Goal: Task Accomplishment & Management: Manage account settings

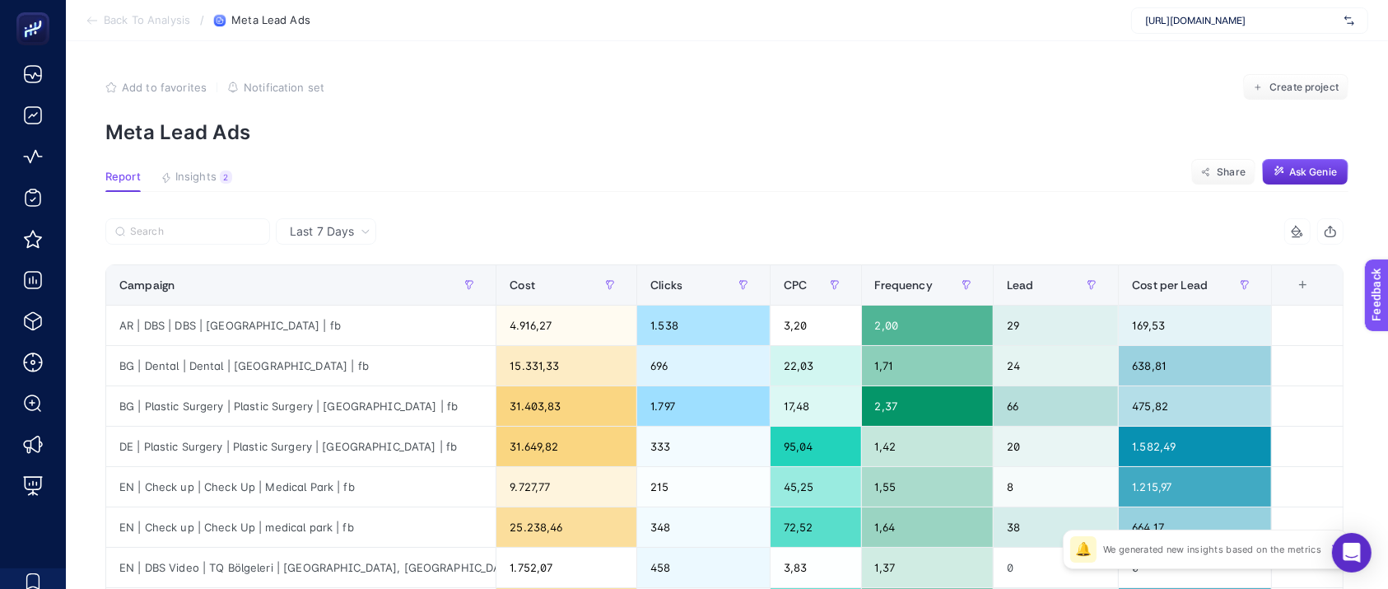
click at [1201, 21] on span "[URL][DOMAIN_NAME]" at bounding box center [1241, 20] width 193 height 13
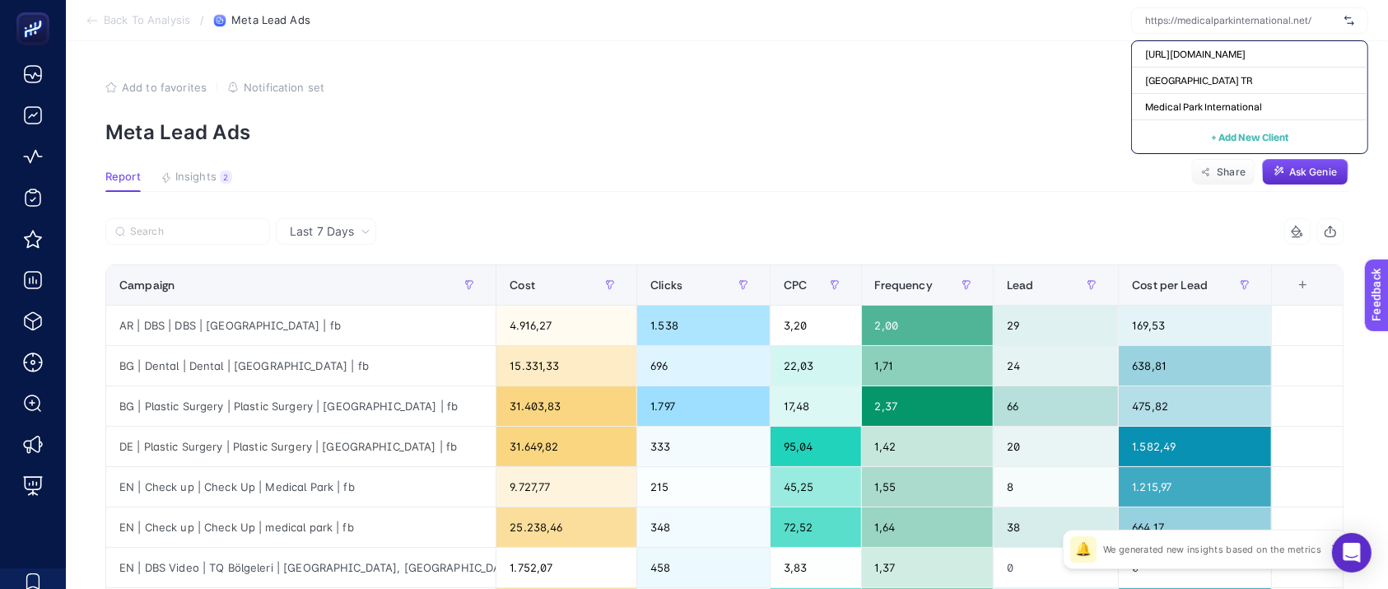
click at [1264, 135] on span "+ Add New Client" at bounding box center [1249, 137] width 77 height 12
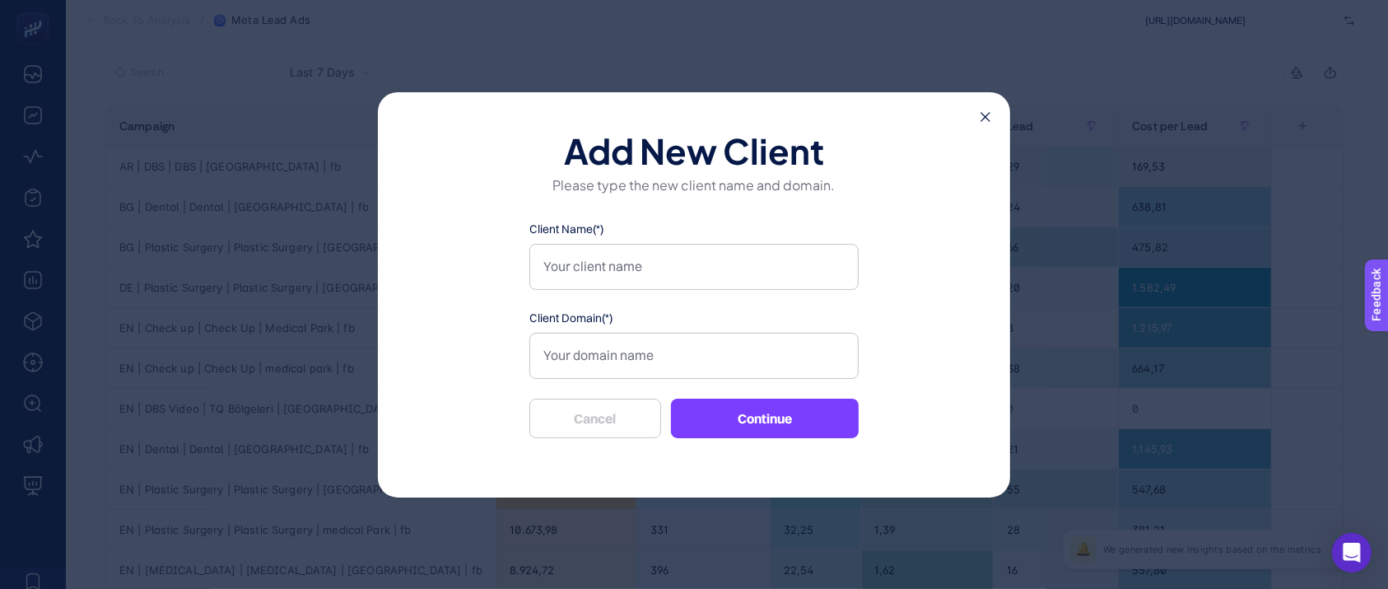
scroll to position [110, 0]
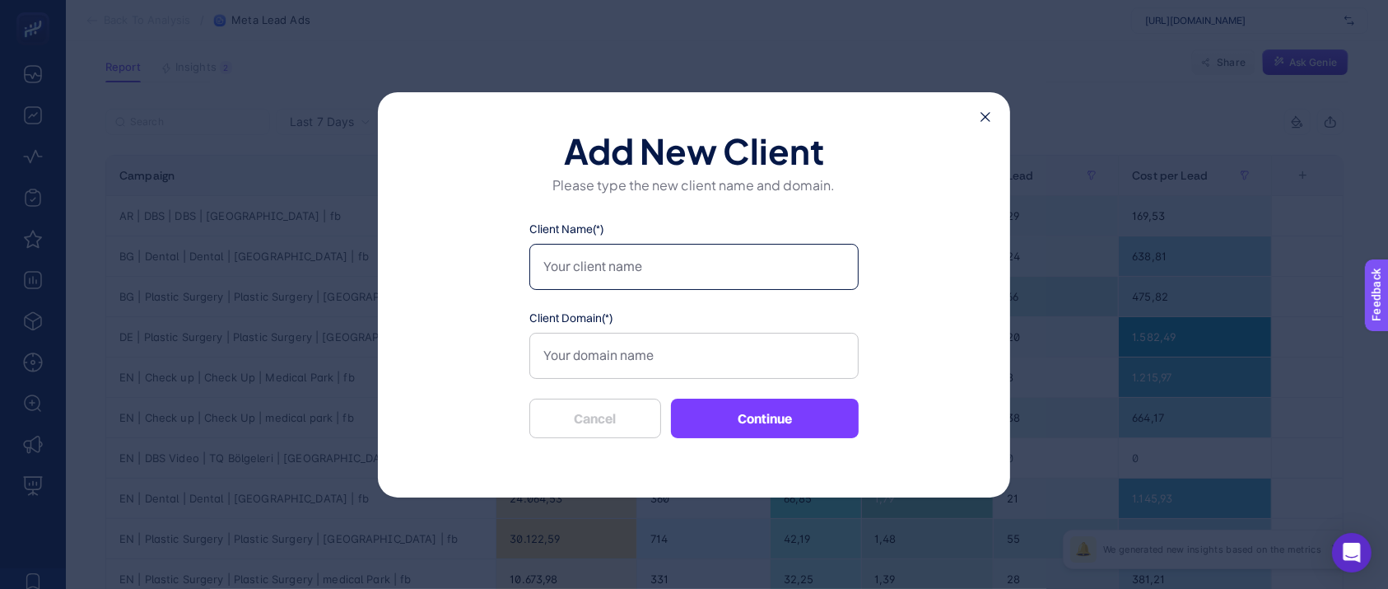
click at [662, 278] on input "Client Name(*)" at bounding box center [693, 267] width 329 height 46
type input "i"
type input "Li"
click at [987, 122] on icon at bounding box center [986, 117] width 10 height 10
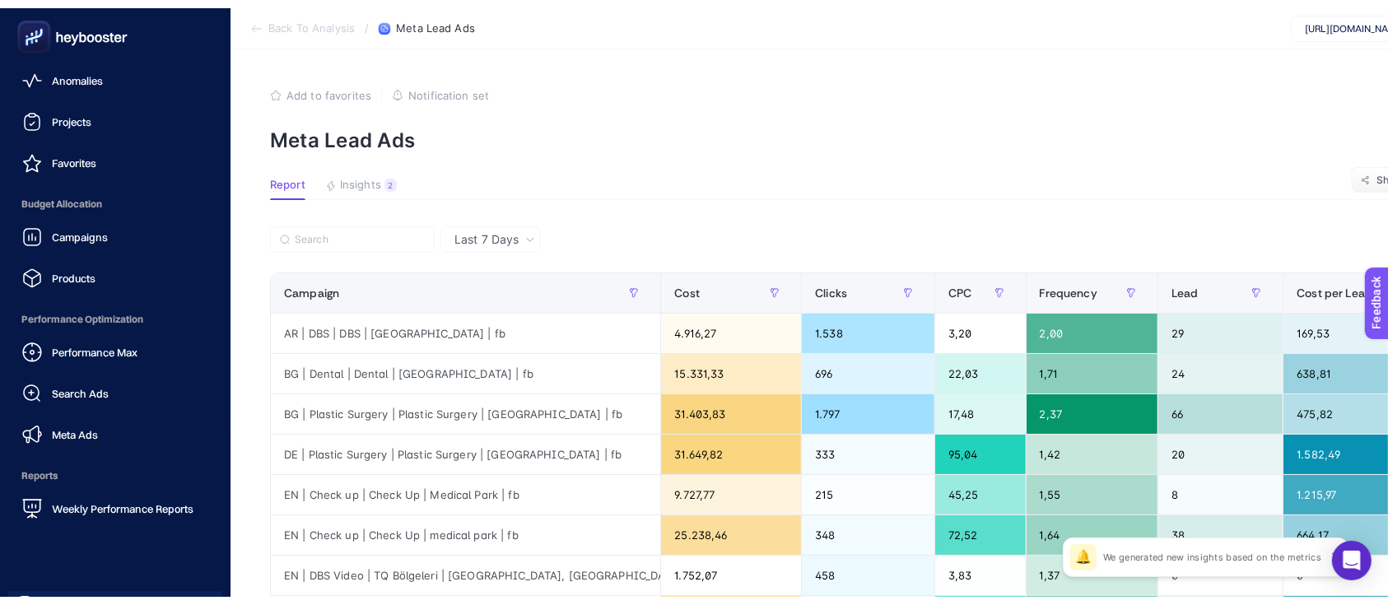
scroll to position [170, 0]
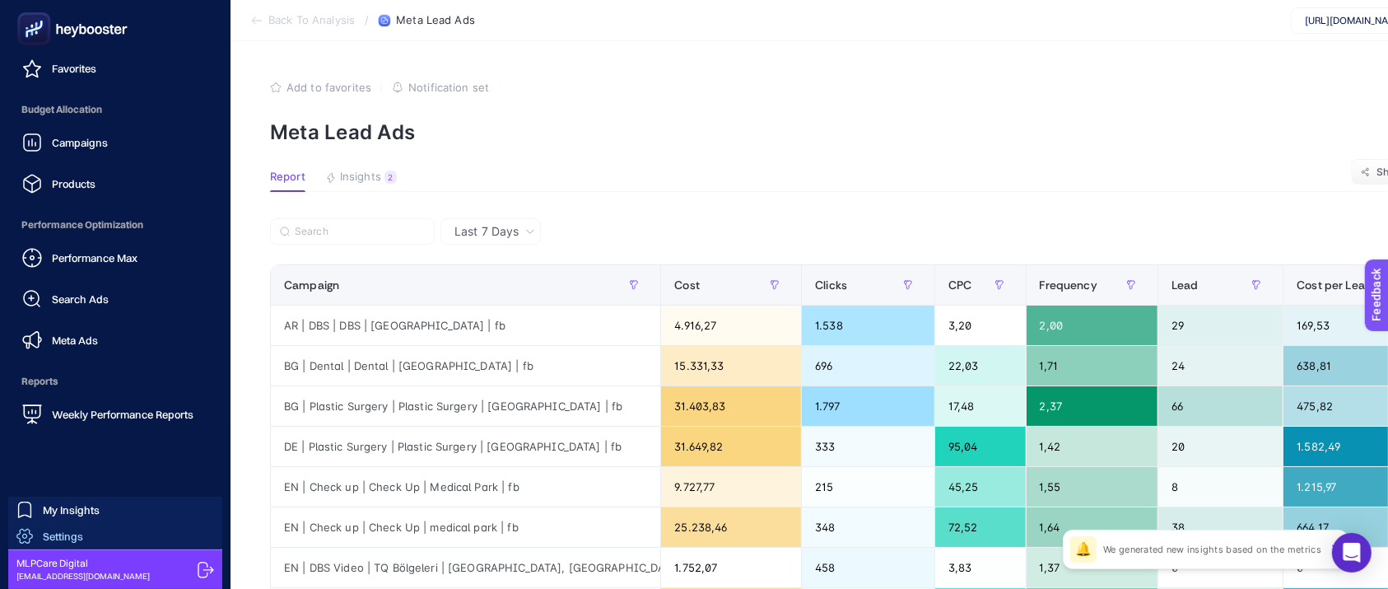
click at [77, 530] on span "Settings" at bounding box center [63, 535] width 40 height 13
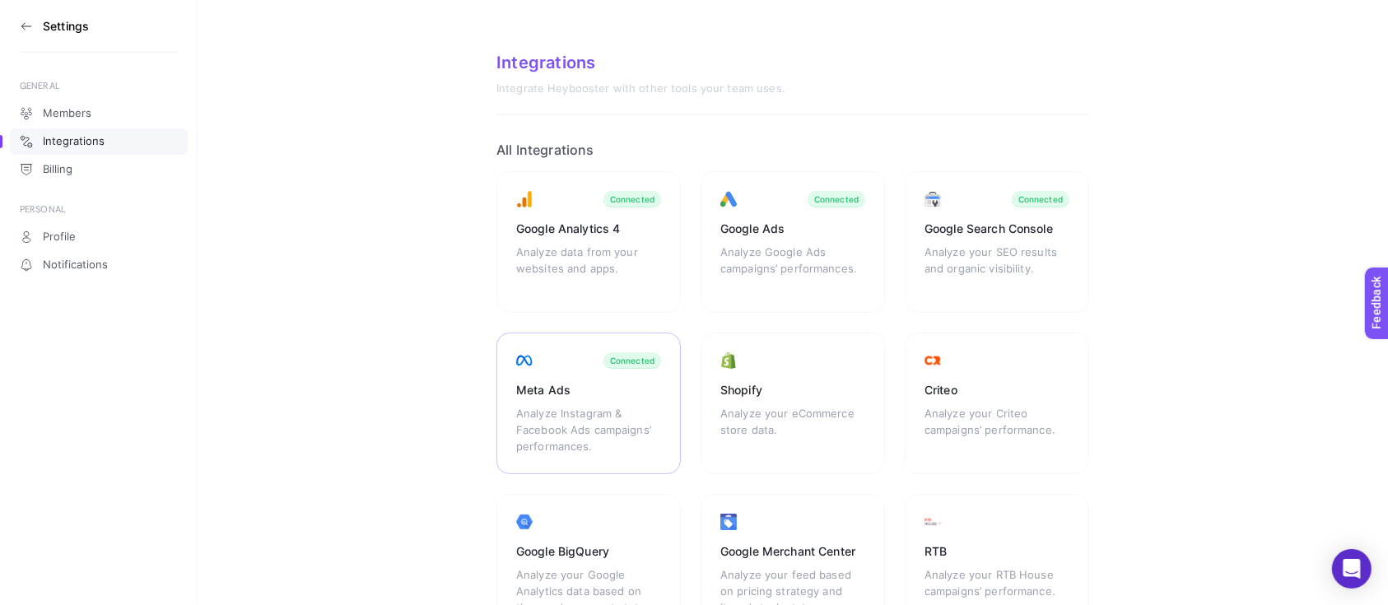
click at [568, 403] on div "Meta Ads Analyze Instagram & Facebook Ads campaigns’ performances. Connected" at bounding box center [589, 404] width 184 height 142
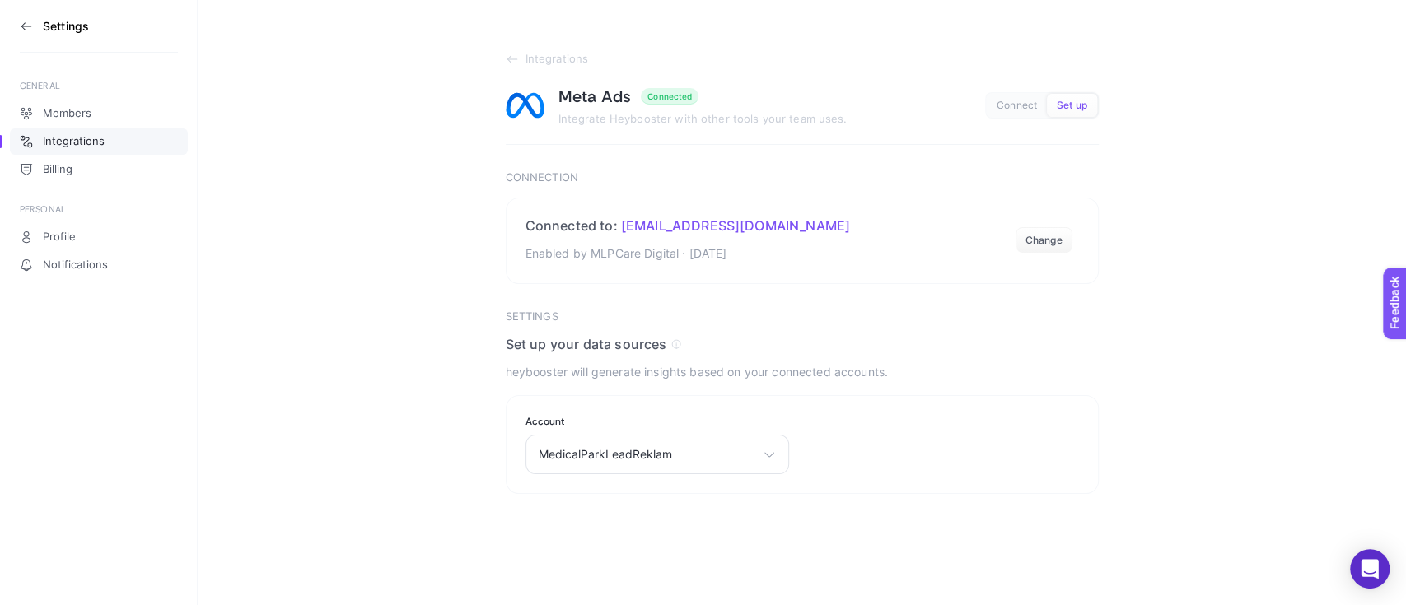
click at [21, 20] on icon at bounding box center [26, 26] width 13 height 13
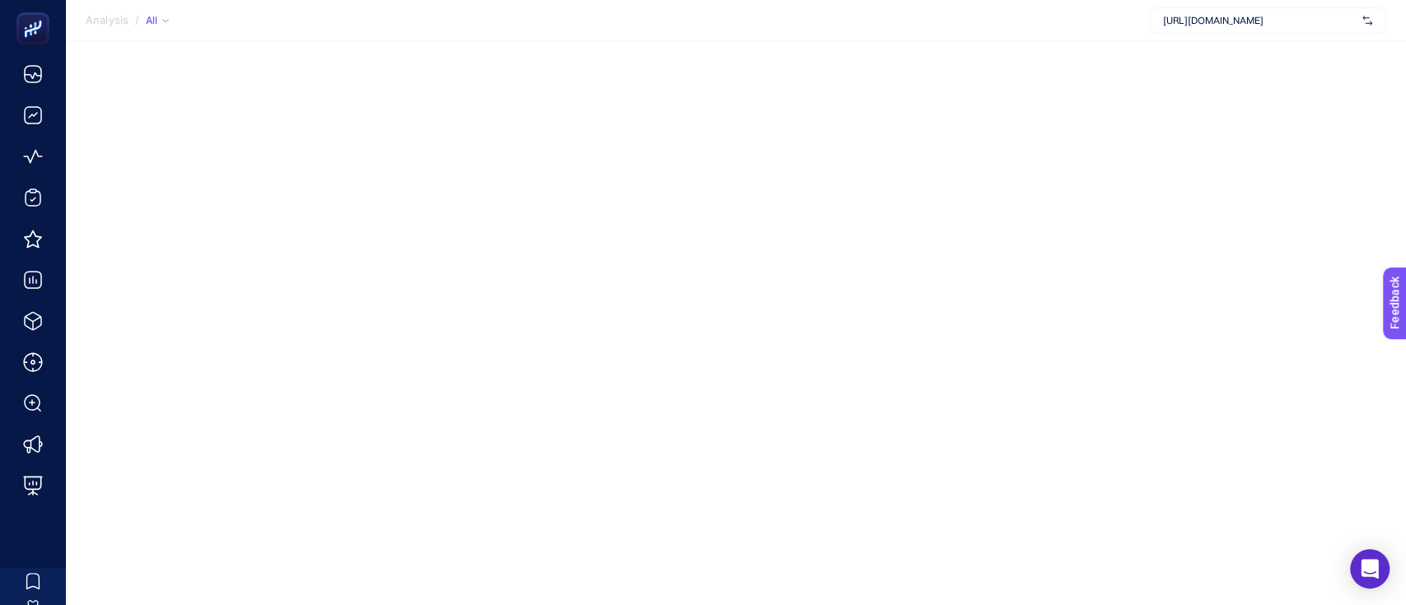
click at [1212, 28] on div "[URL][DOMAIN_NAME]" at bounding box center [1267, 20] width 237 height 26
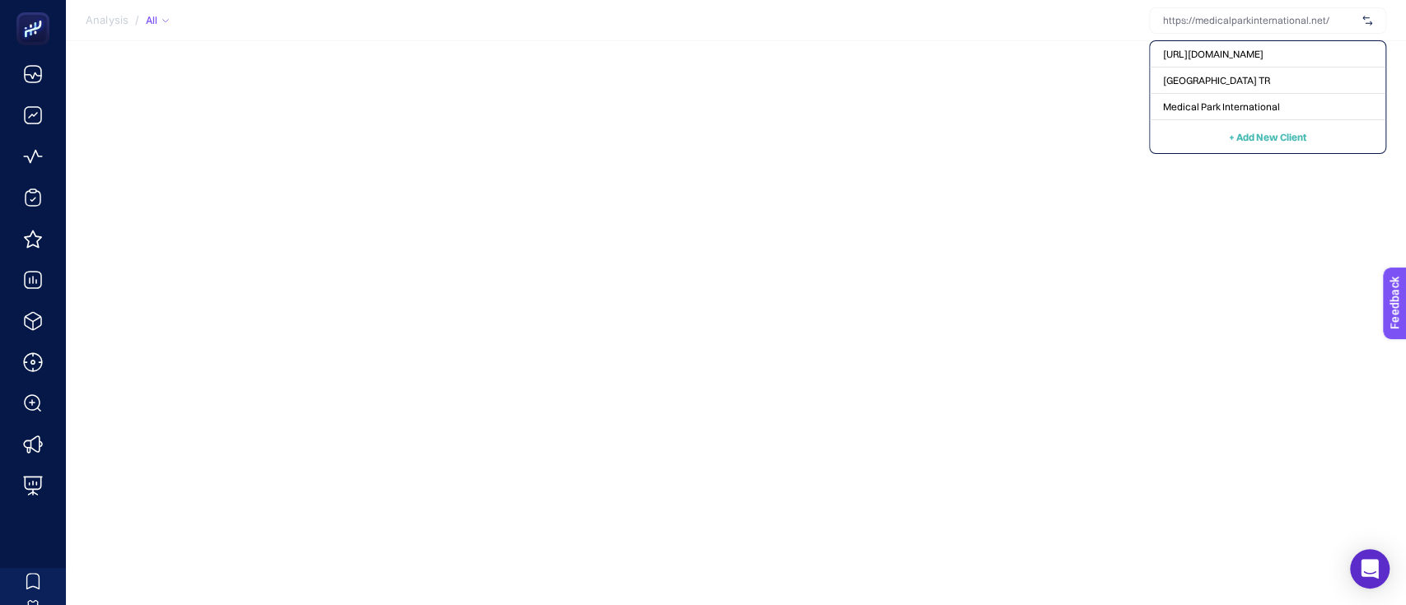
click at [1261, 135] on span "+ Add New Client" at bounding box center [1267, 137] width 77 height 12
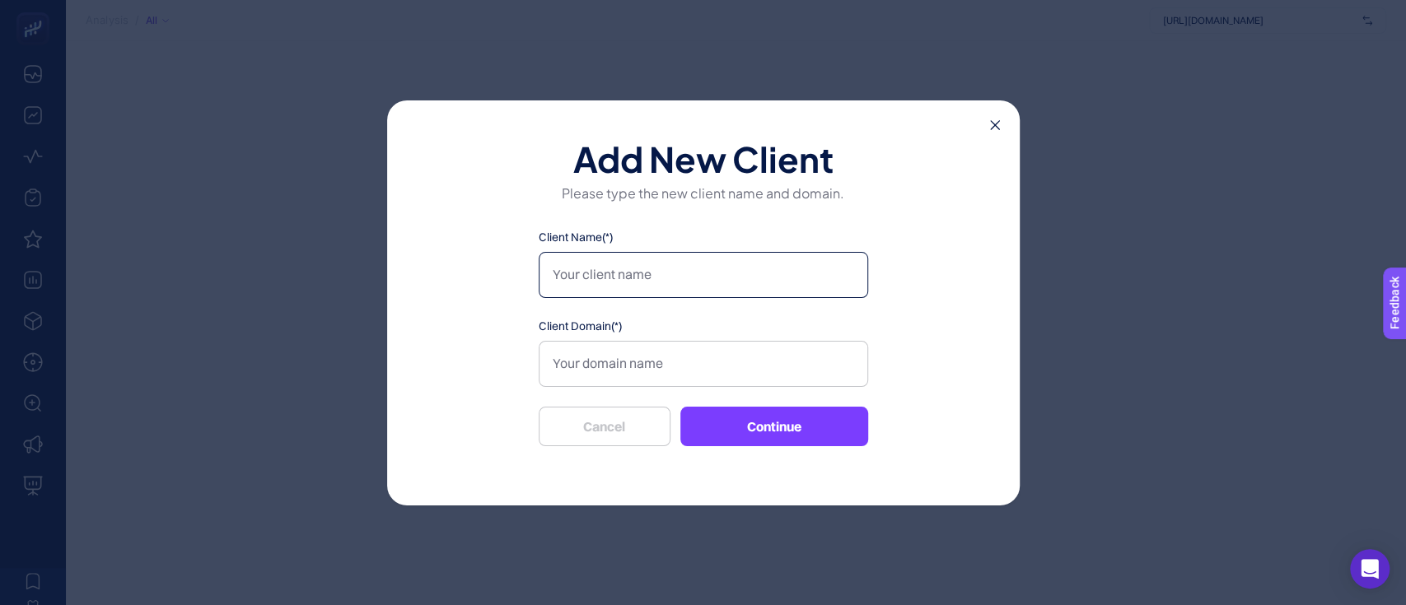
click at [674, 273] on input "Client Name(*)" at bounding box center [703, 275] width 329 height 46
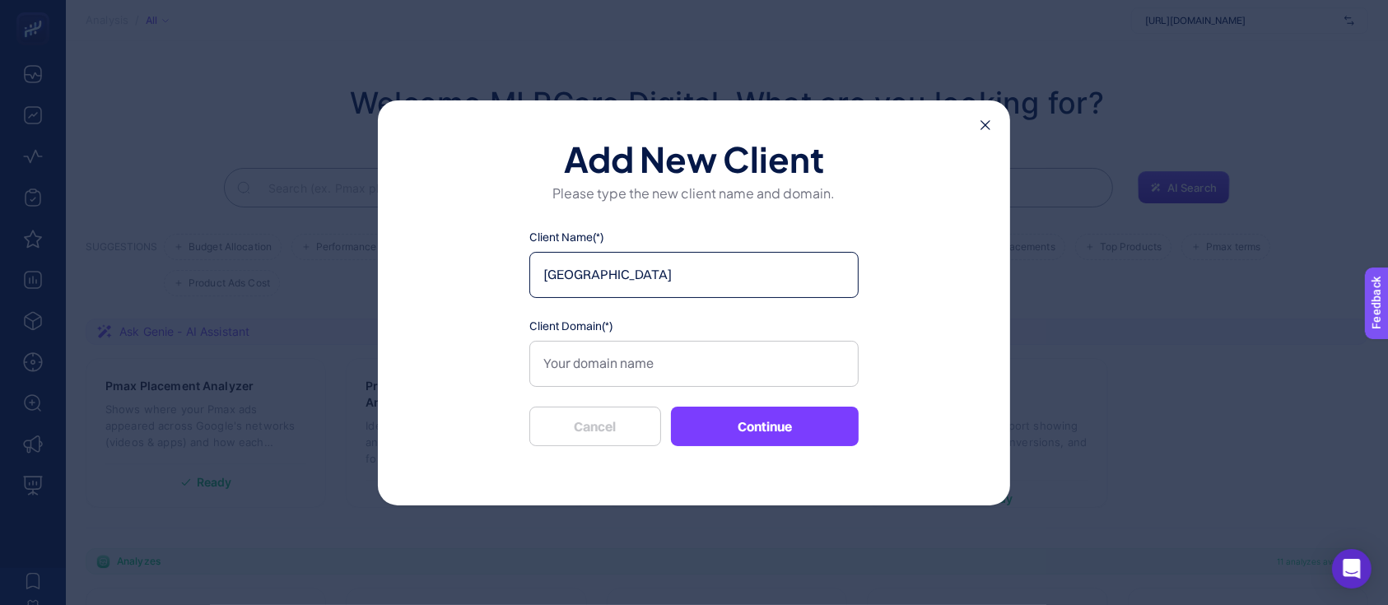
type input "[GEOGRAPHIC_DATA]"
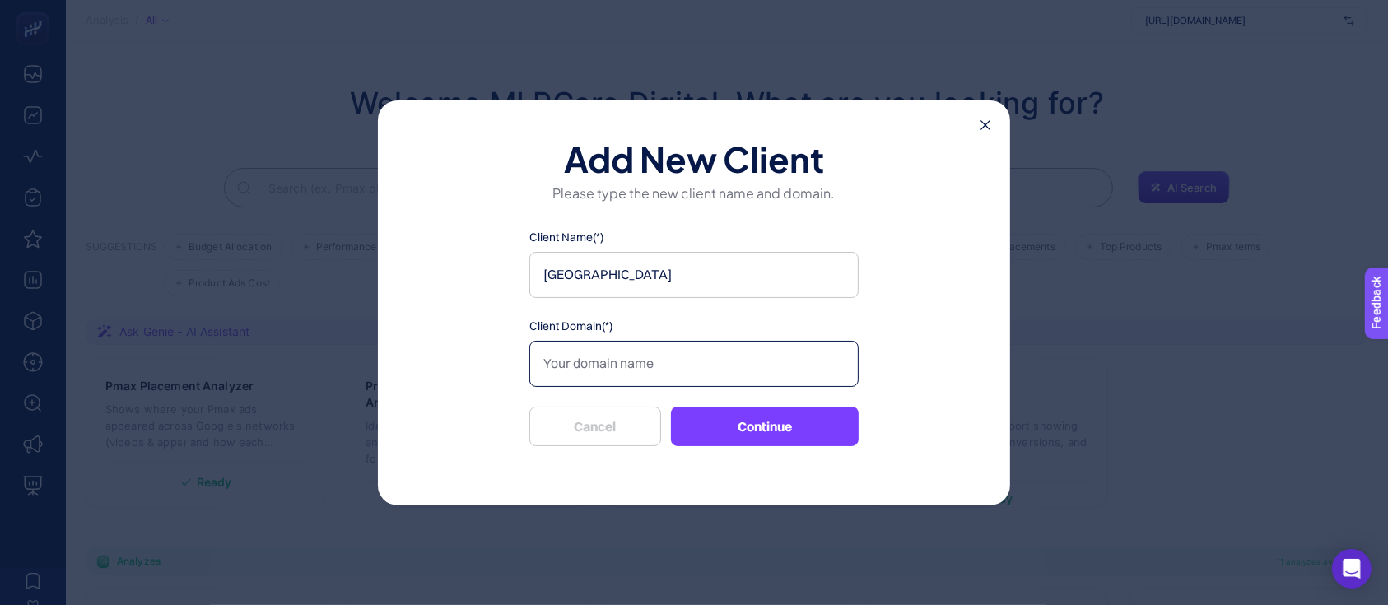
click at [671, 349] on input "Client Domain(*)" at bounding box center [693, 364] width 329 height 46
click at [687, 345] on input "Client Domain(*)" at bounding box center [693, 364] width 329 height 46
paste input "[URL][DOMAIN_NAME]"
type input "[URL][DOMAIN_NAME]"
click at [749, 415] on button "Continue" at bounding box center [765, 427] width 188 height 40
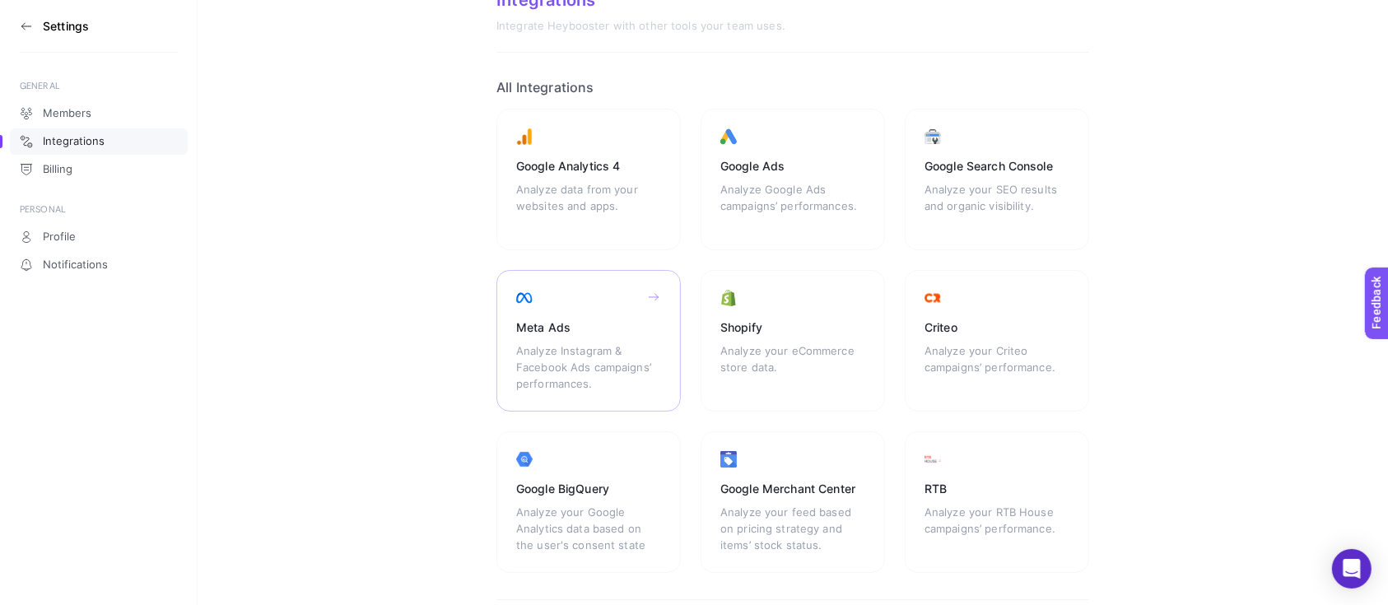
scroll to position [110, 0]
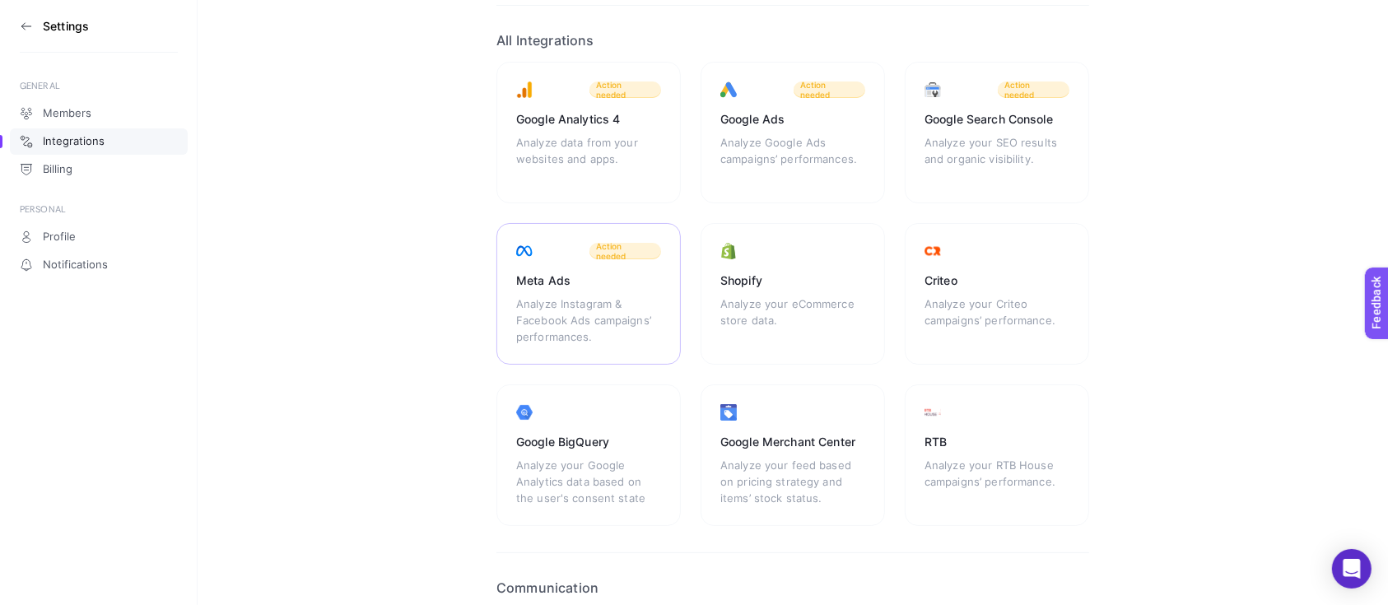
click at [586, 305] on div "Analyze Instagram & Facebook Ads campaigns’ performances." at bounding box center [588, 320] width 145 height 49
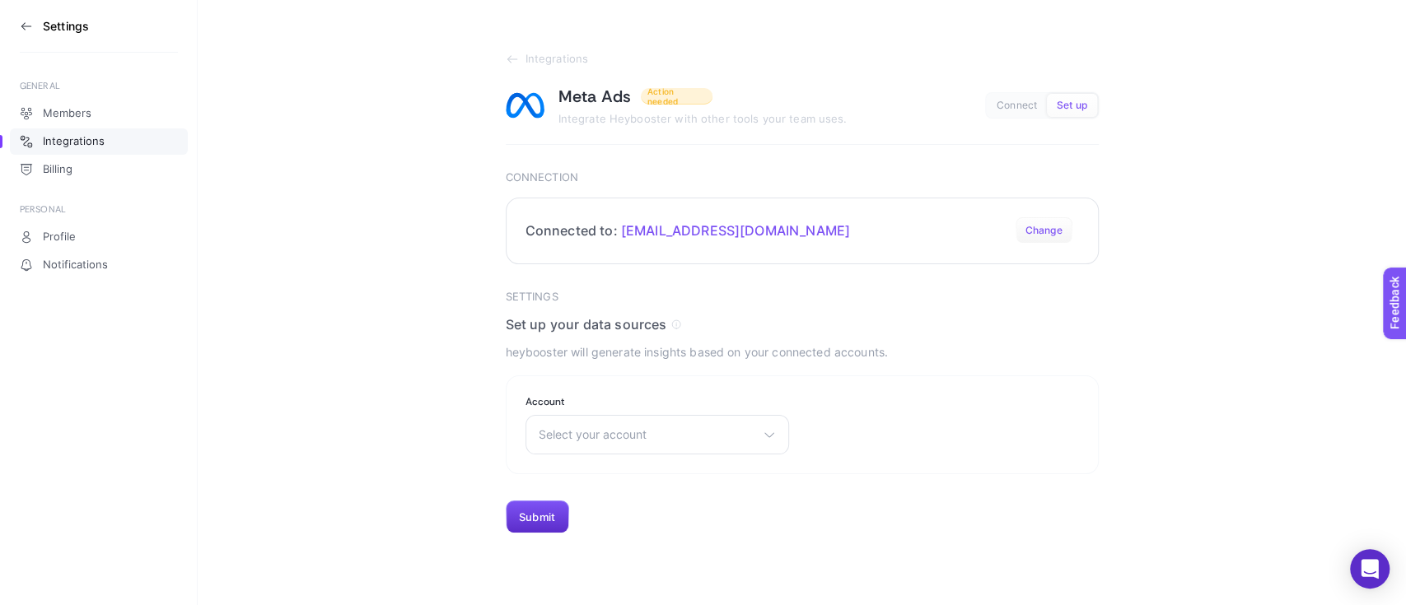
click at [1045, 231] on button "Change" at bounding box center [1043, 230] width 57 height 26
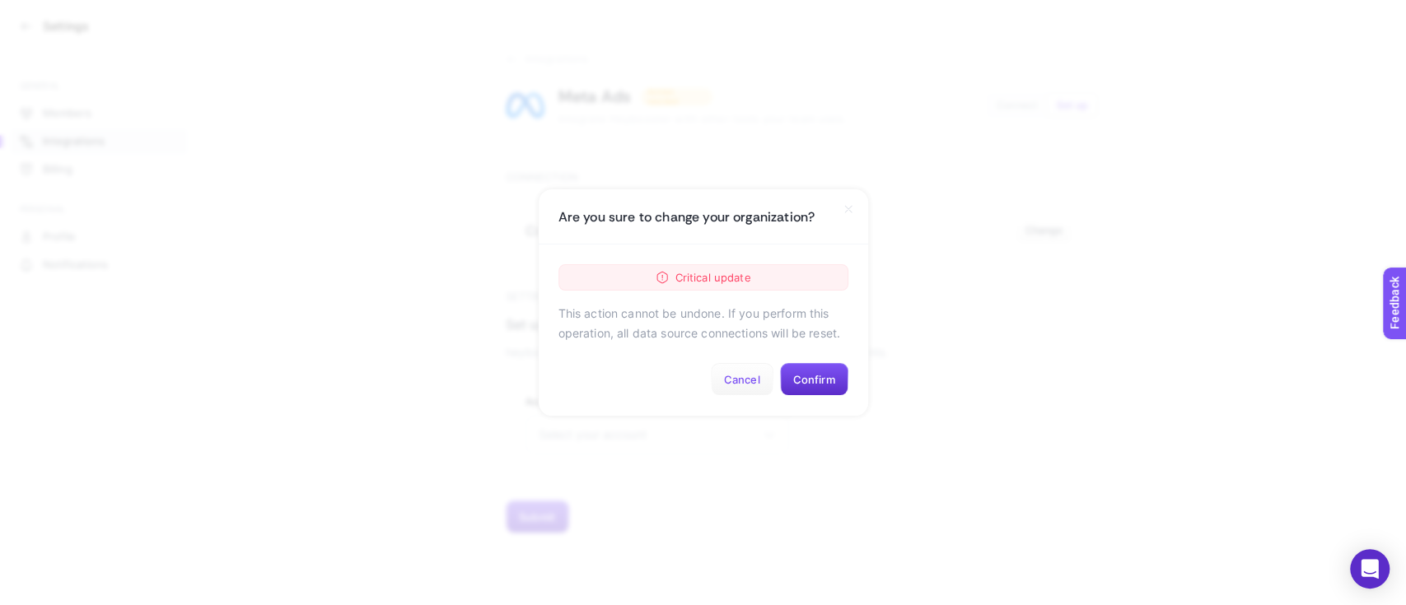
click at [726, 374] on button "Cancel" at bounding box center [742, 379] width 63 height 33
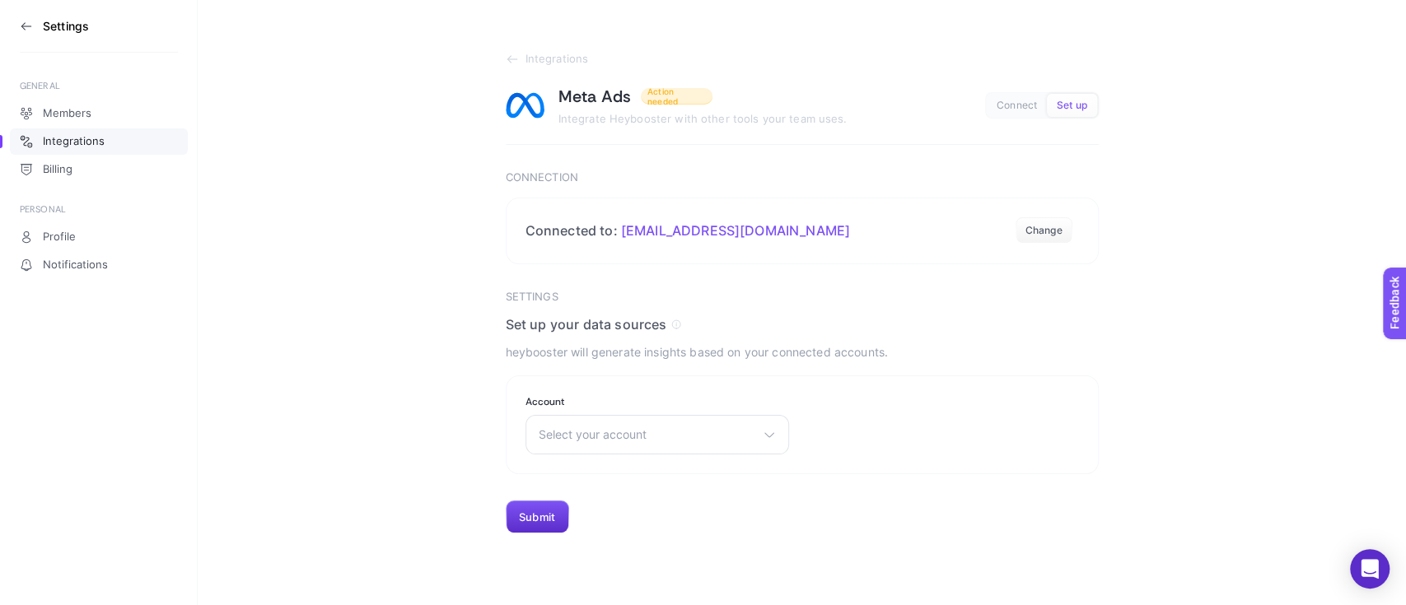
click at [26, 25] on icon at bounding box center [26, 26] width 13 height 13
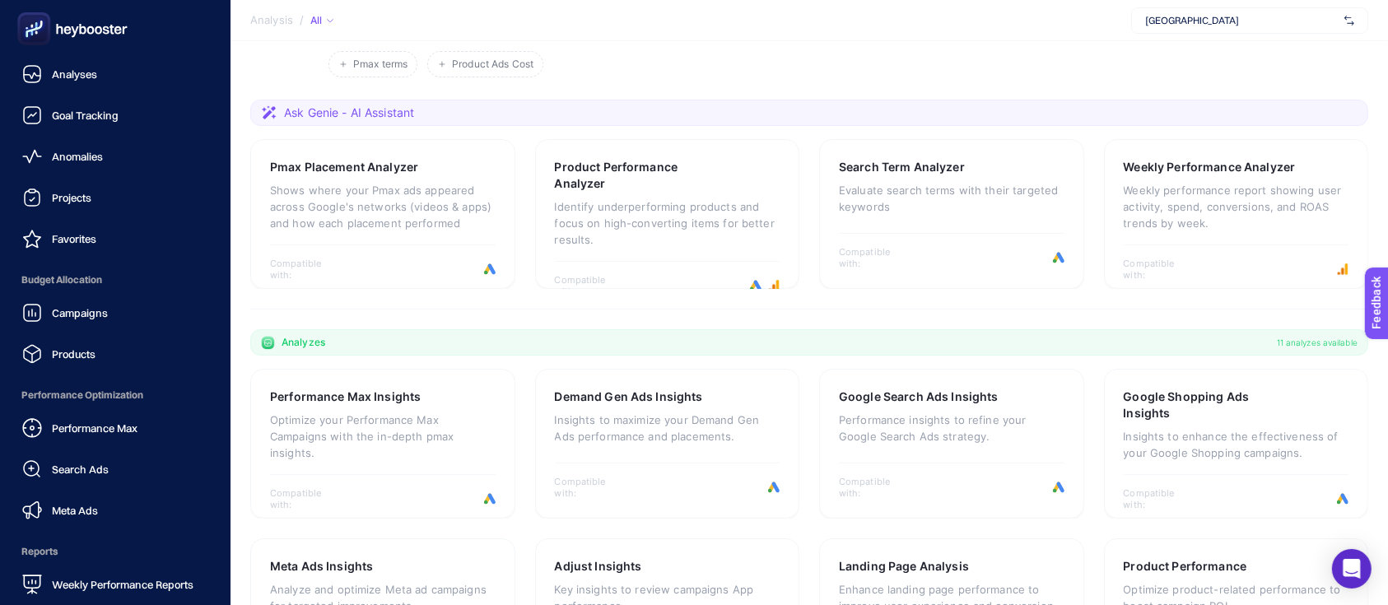
scroll to position [110, 0]
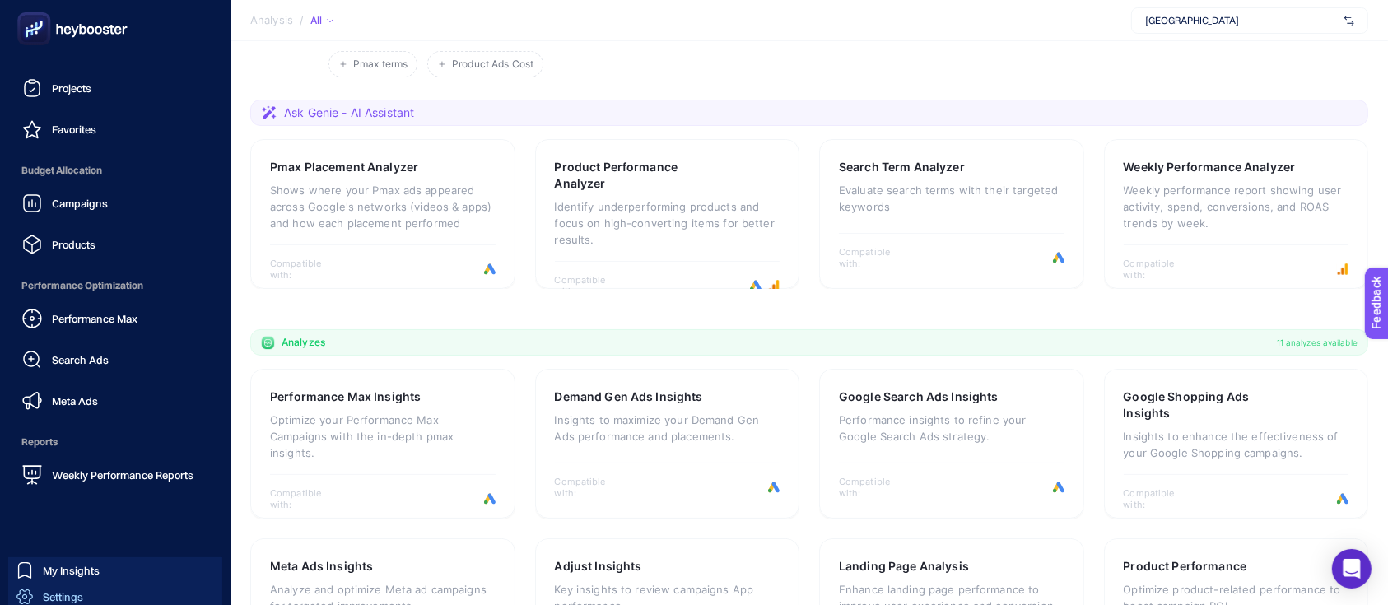
click at [85, 591] on link "Settings" at bounding box center [115, 597] width 214 height 26
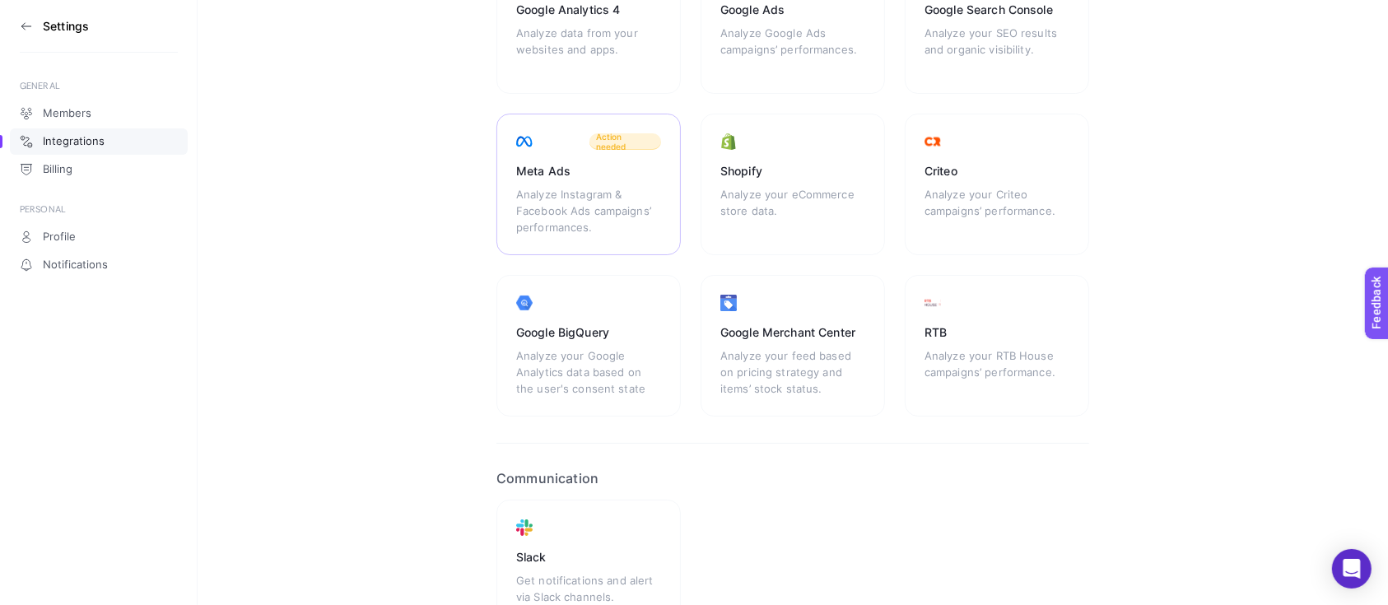
click at [579, 176] on div "Meta Ads" at bounding box center [588, 171] width 145 height 16
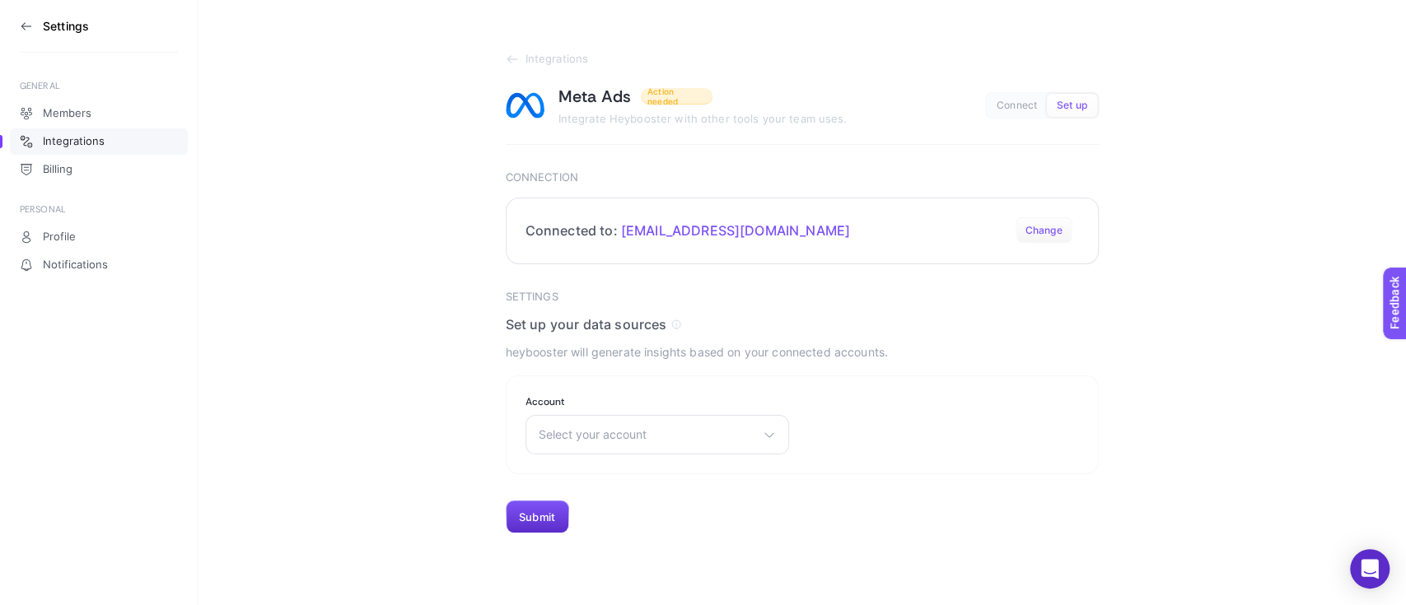
click at [1038, 226] on button "Change" at bounding box center [1043, 230] width 57 height 26
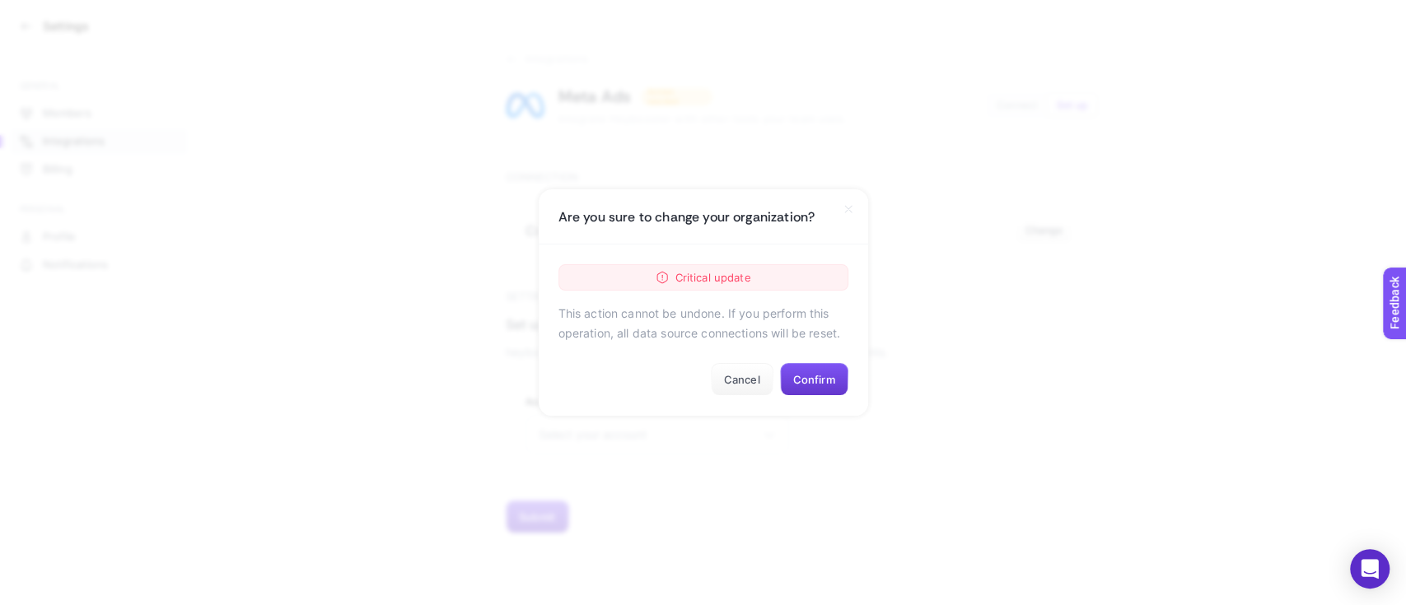
click at [822, 379] on button "Confirm" at bounding box center [814, 379] width 68 height 33
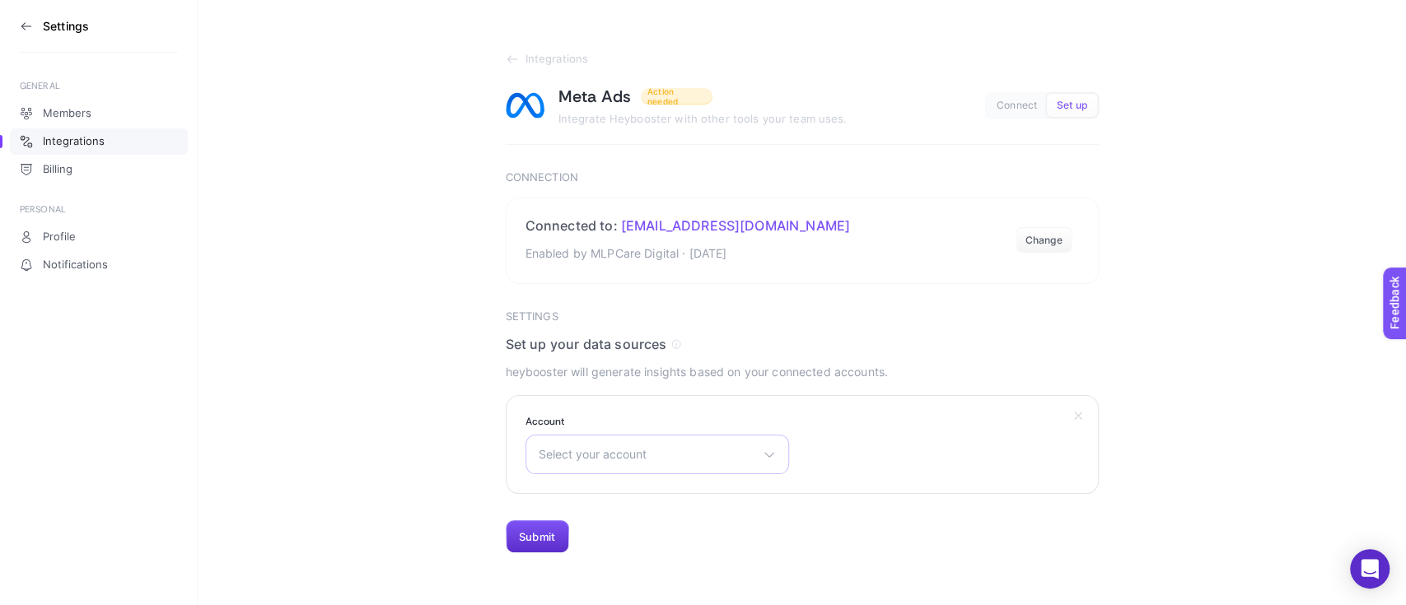
click at [705, 450] on span "Select your account" at bounding box center [647, 454] width 217 height 13
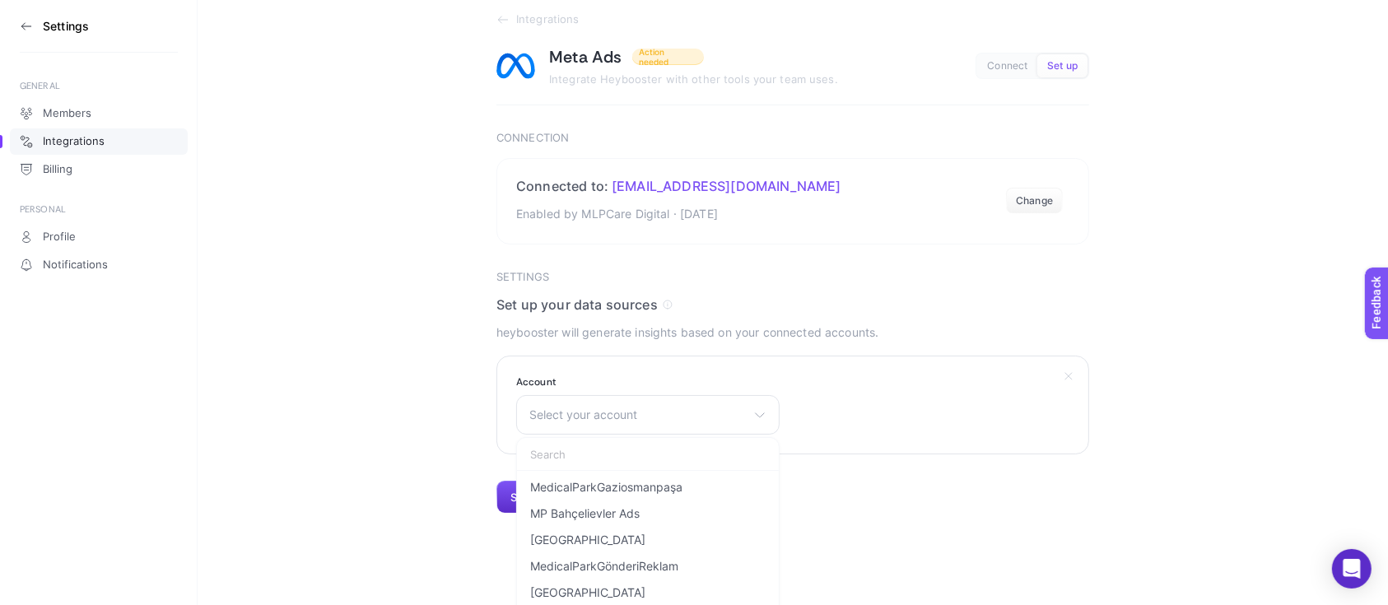
scroll to position [77, 0]
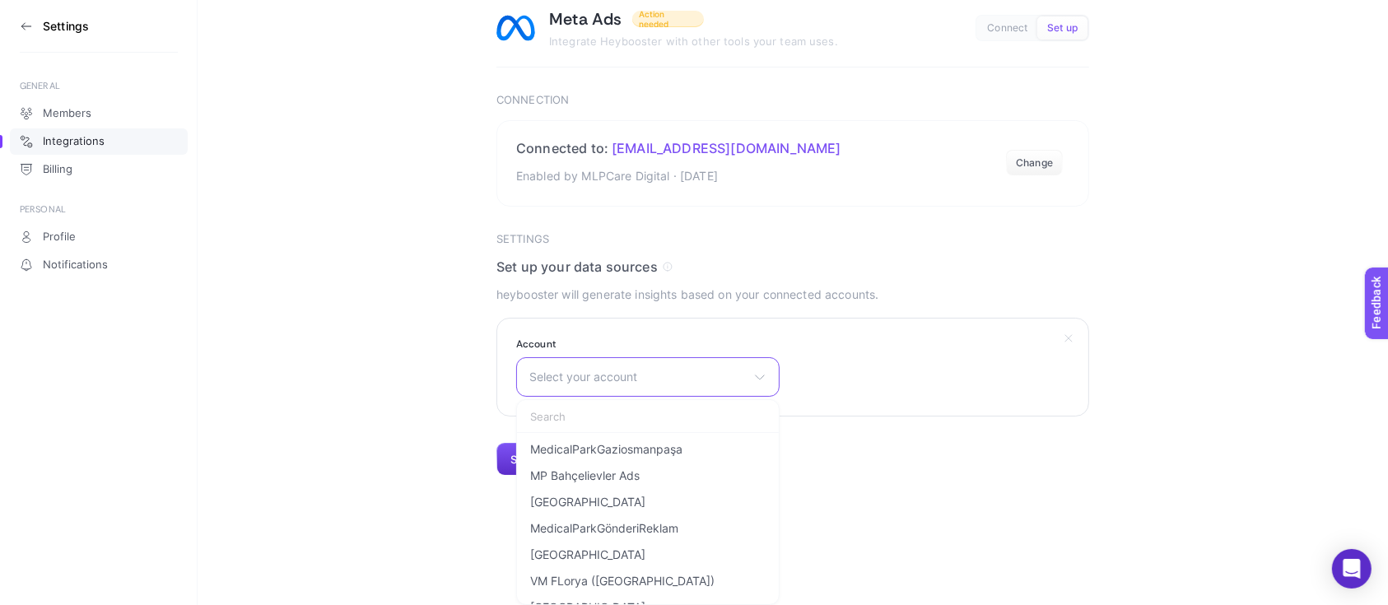
click at [698, 410] on input "text" at bounding box center [648, 416] width 262 height 33
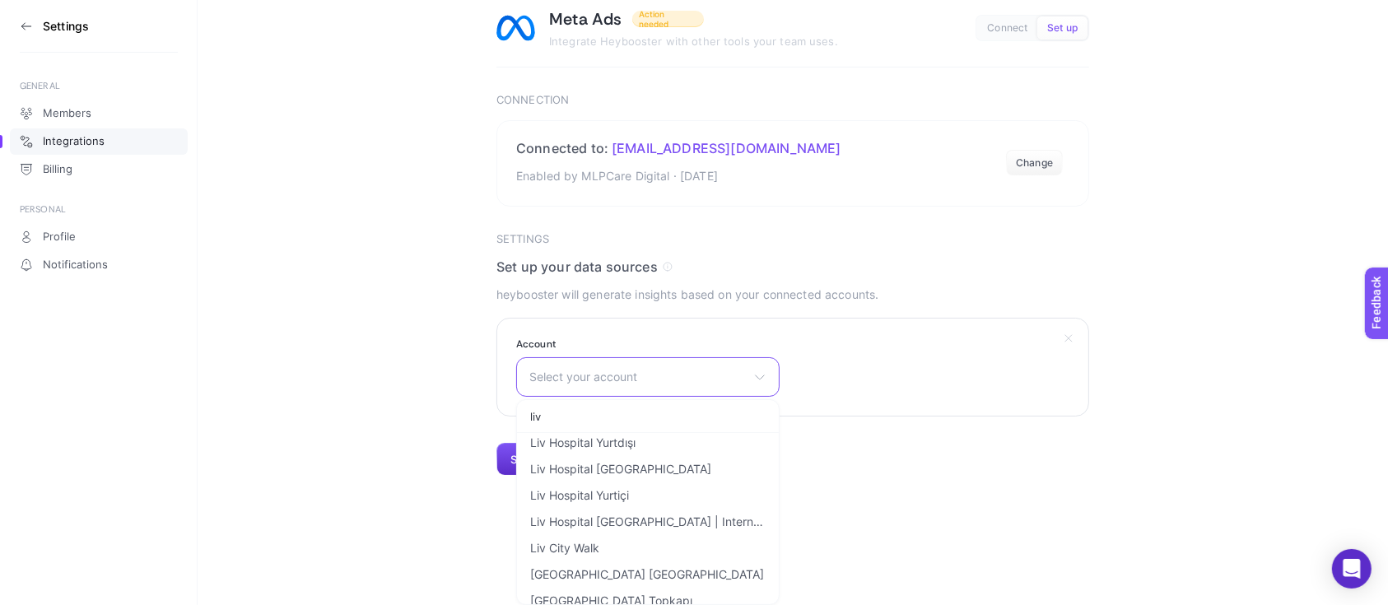
scroll to position [125, 0]
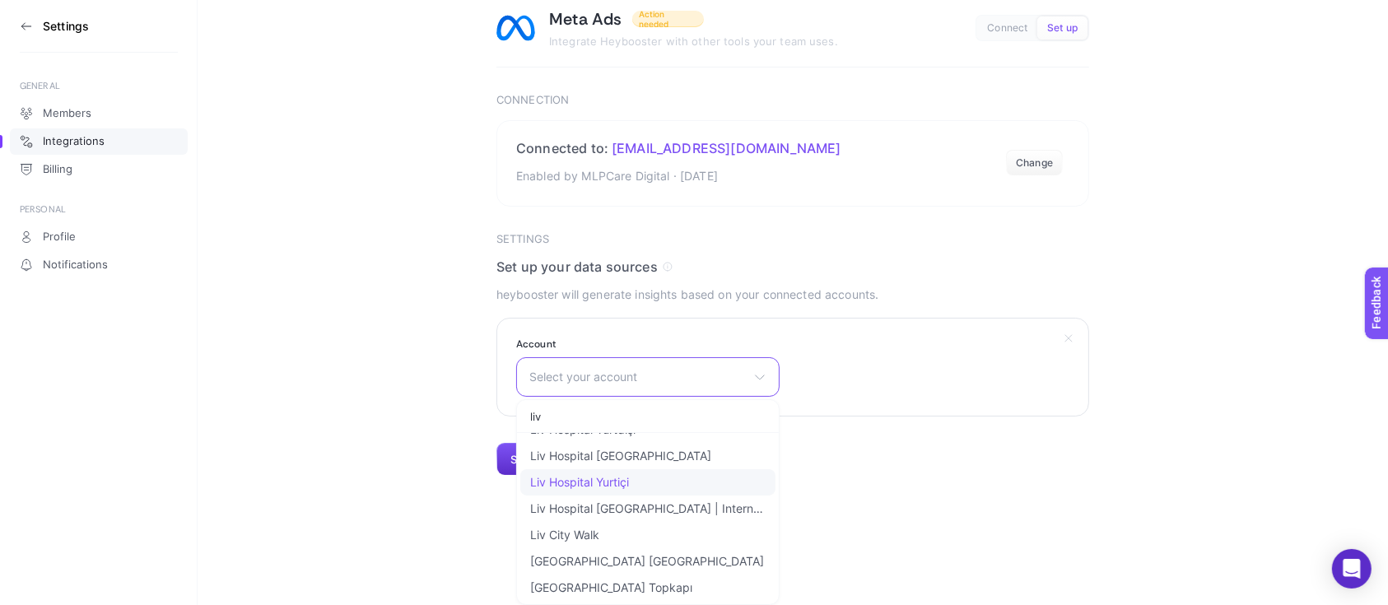
type input "liv"
click at [628, 485] on span "Liv Hospital Yurtiçi" at bounding box center [579, 482] width 99 height 13
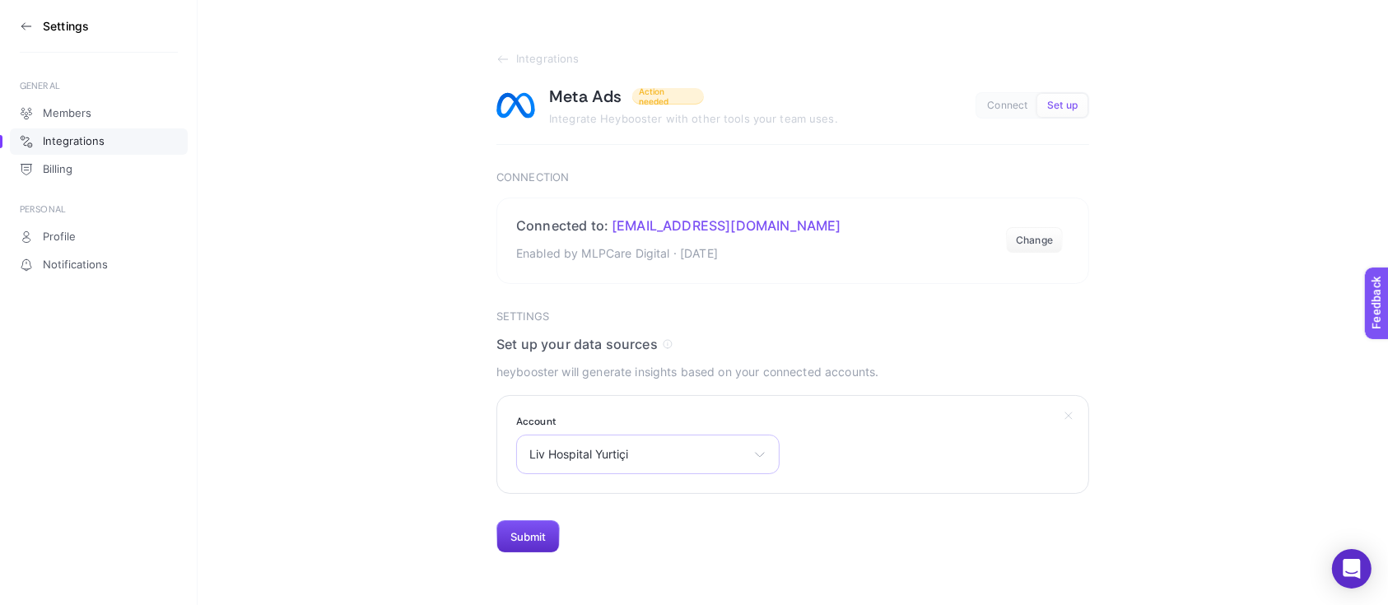
scroll to position [0, 0]
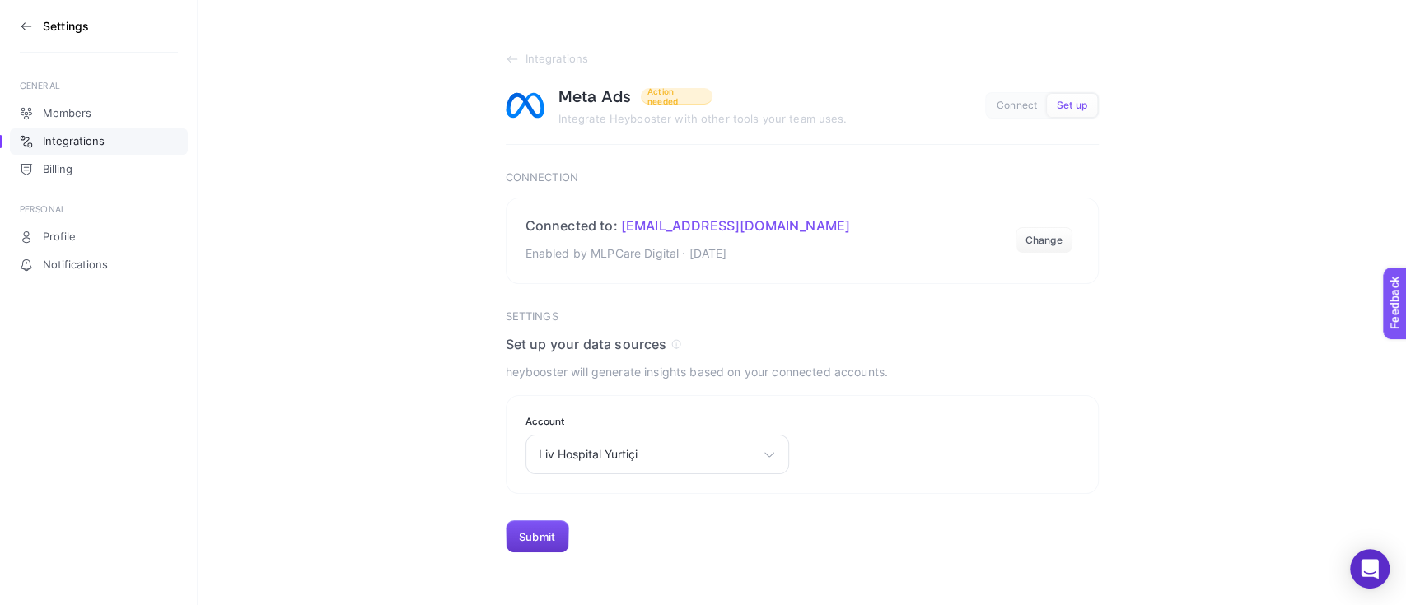
click at [555, 534] on button "Submit" at bounding box center [537, 536] width 63 height 33
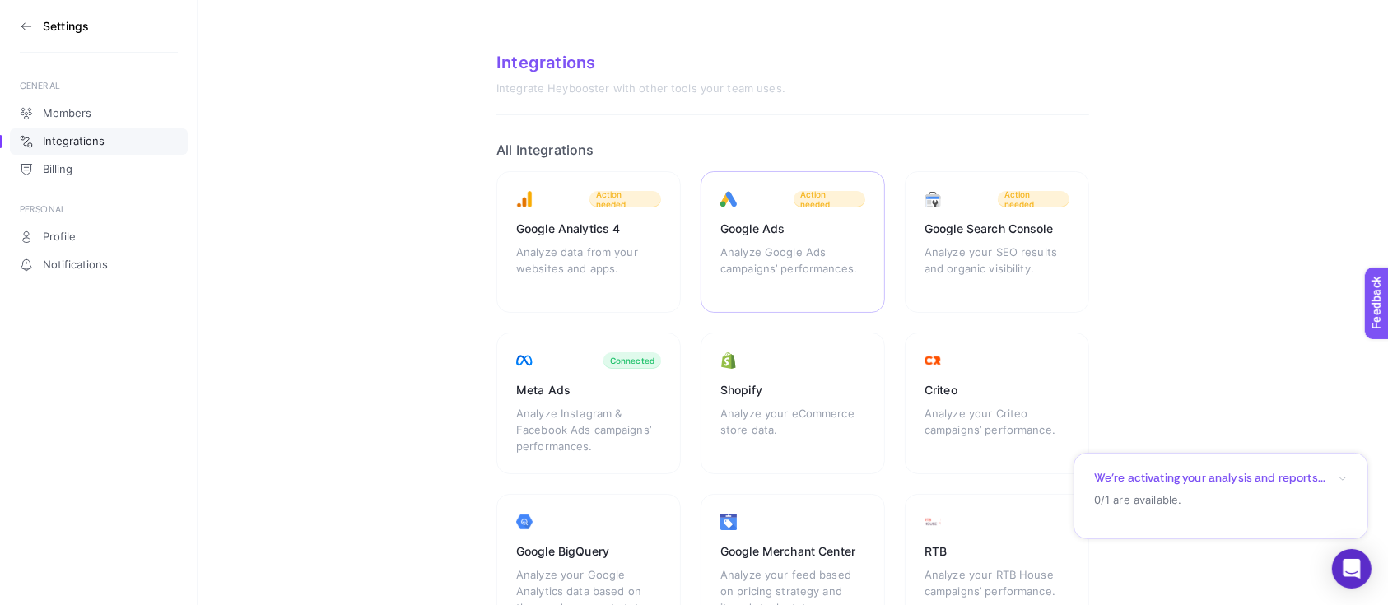
click at [825, 245] on div "Analyze Google Ads campaigns’ performances." at bounding box center [793, 268] width 145 height 49
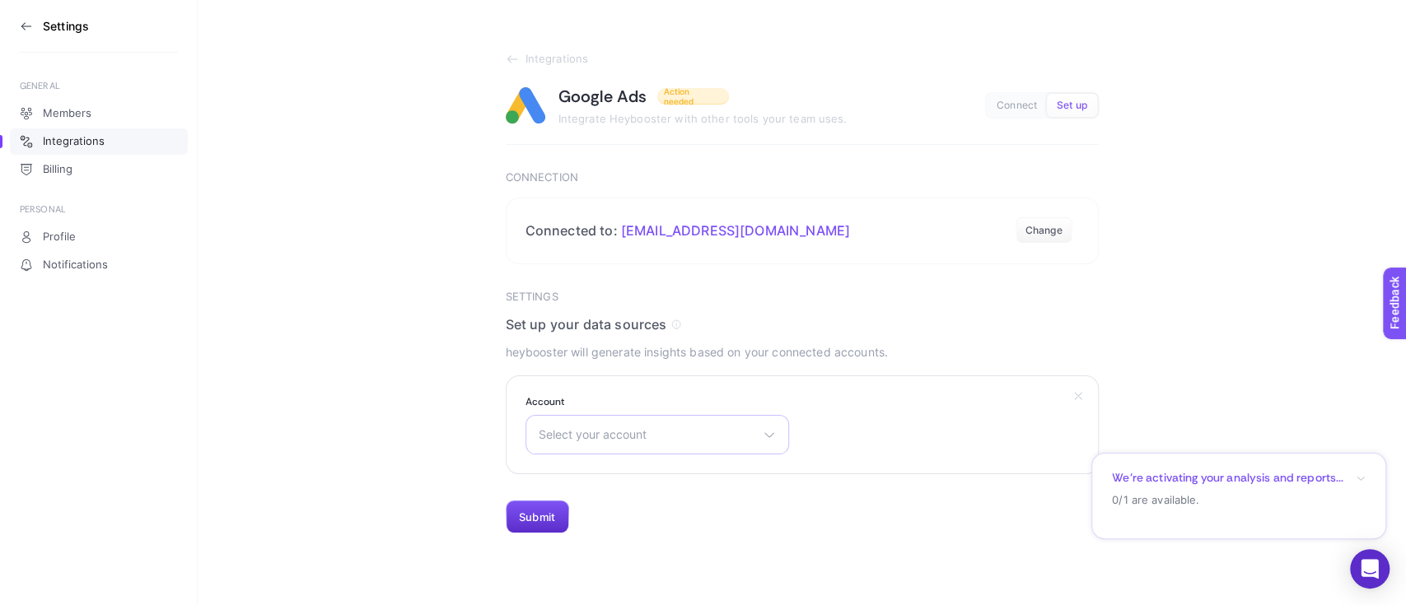
click at [689, 418] on div "Select your account DMC MLP Care [GEOGRAPHIC_DATA] [GEOGRAPHIC_DATA] Aktif Liv …" at bounding box center [657, 435] width 264 height 40
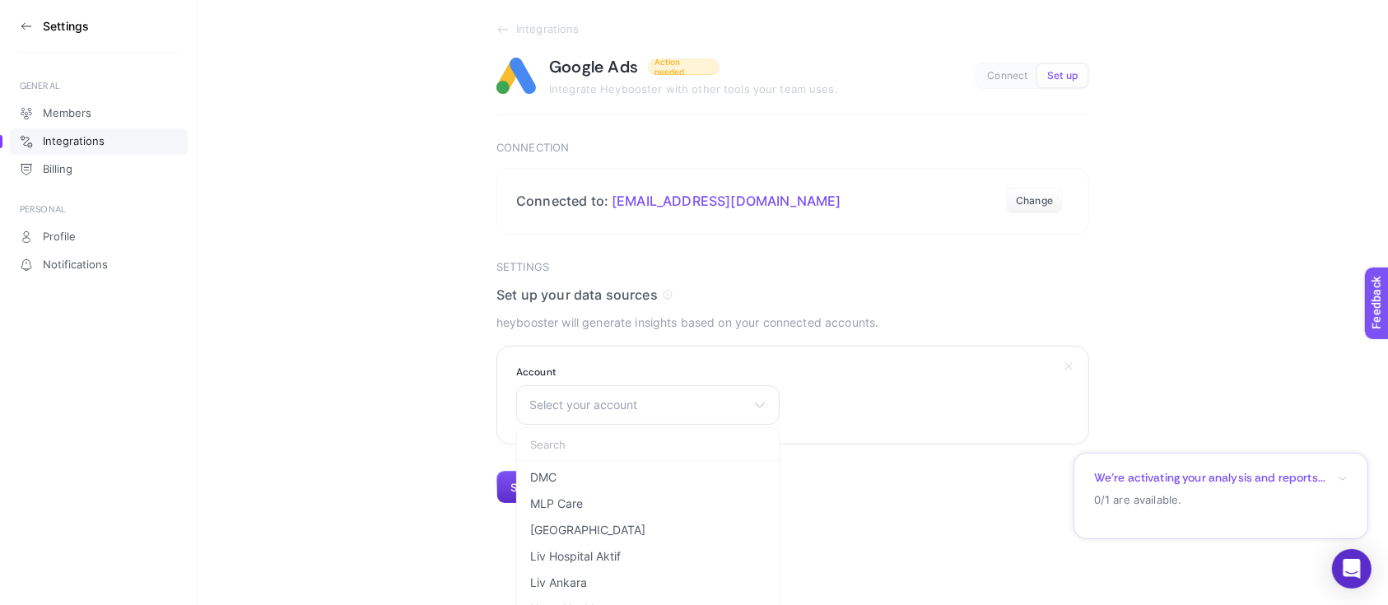
scroll to position [58, 0]
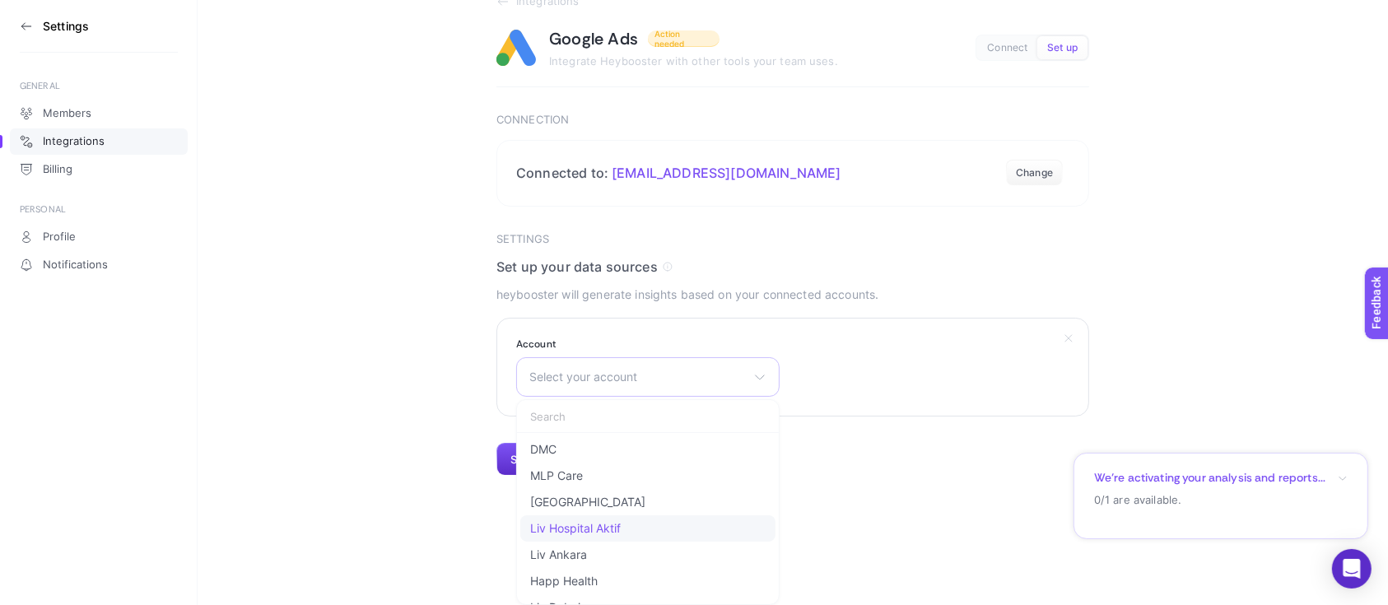
click at [637, 518] on li "Liv Hospital Aktif" at bounding box center [647, 529] width 255 height 26
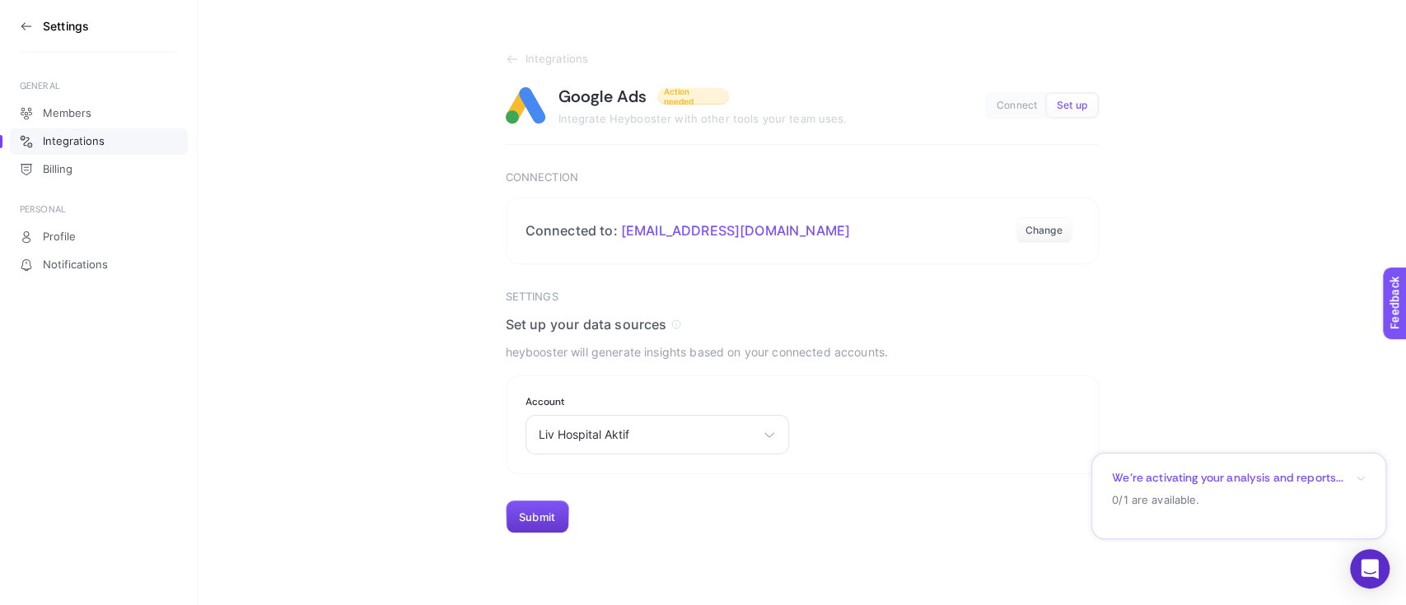
click at [553, 514] on button "Submit" at bounding box center [537, 517] width 63 height 33
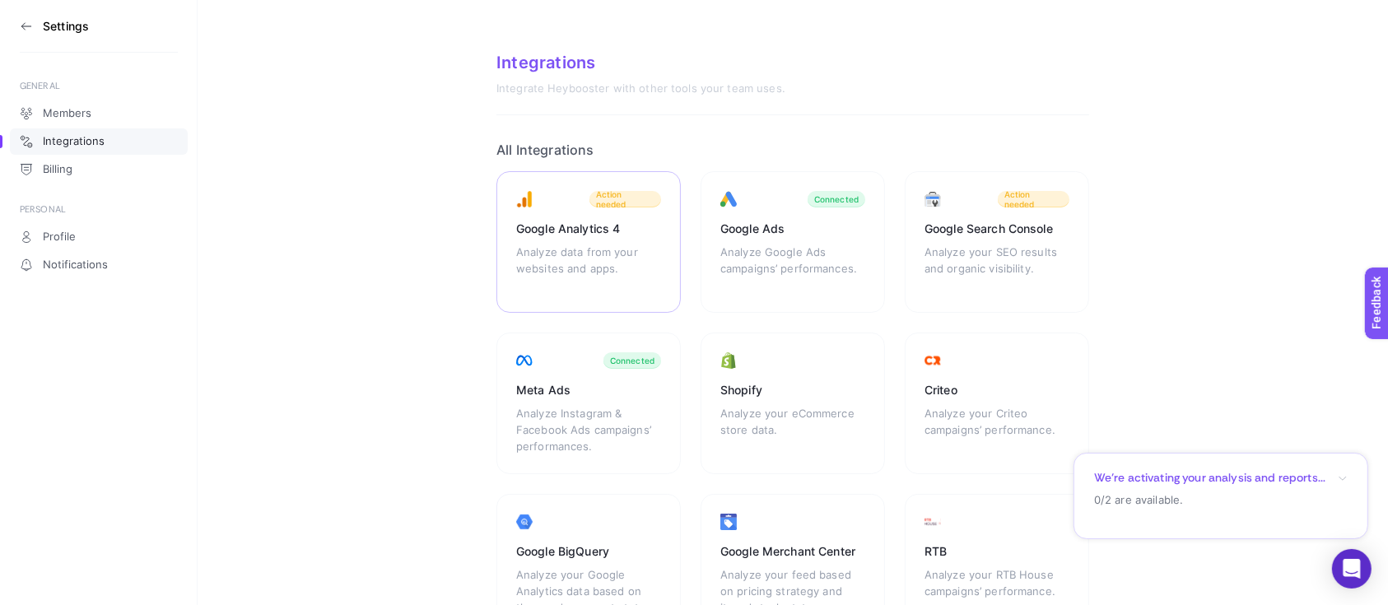
click at [610, 236] on div "Google Analytics 4" at bounding box center [588, 229] width 145 height 16
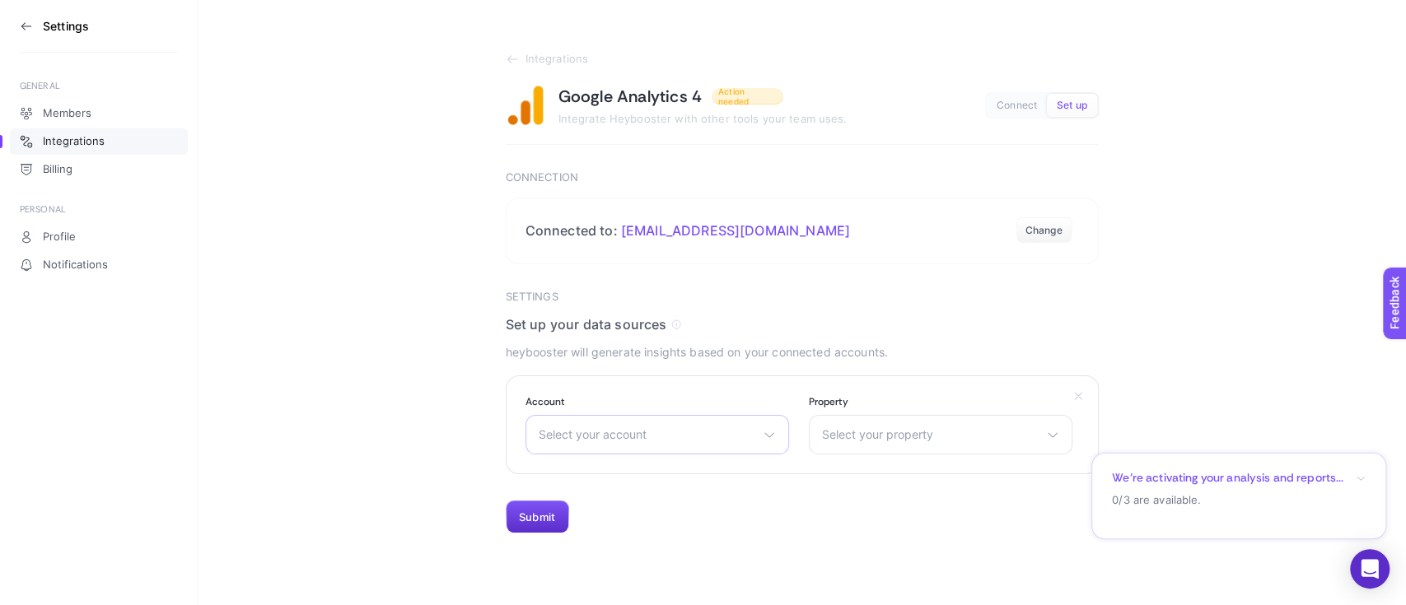
click at [660, 426] on div "Select your account [GEOGRAPHIC_DATA] Mikro Siteler [GEOGRAPHIC_DATA] Web Sitel…" at bounding box center [657, 435] width 264 height 40
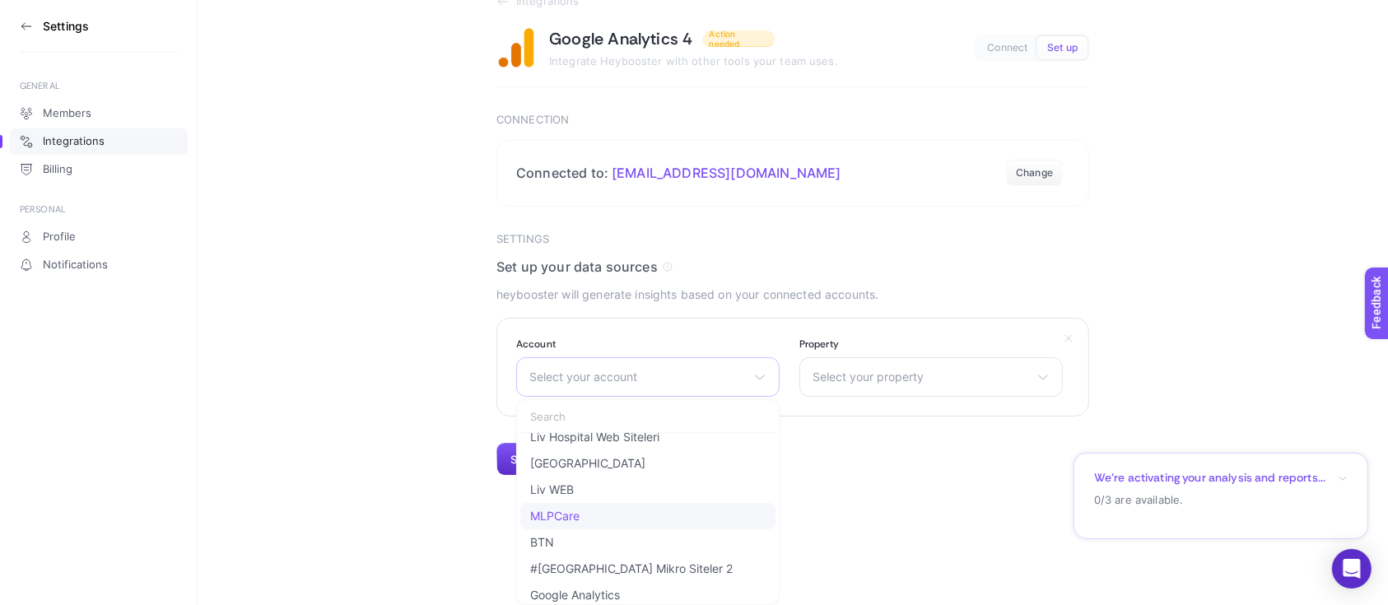
scroll to position [110, 0]
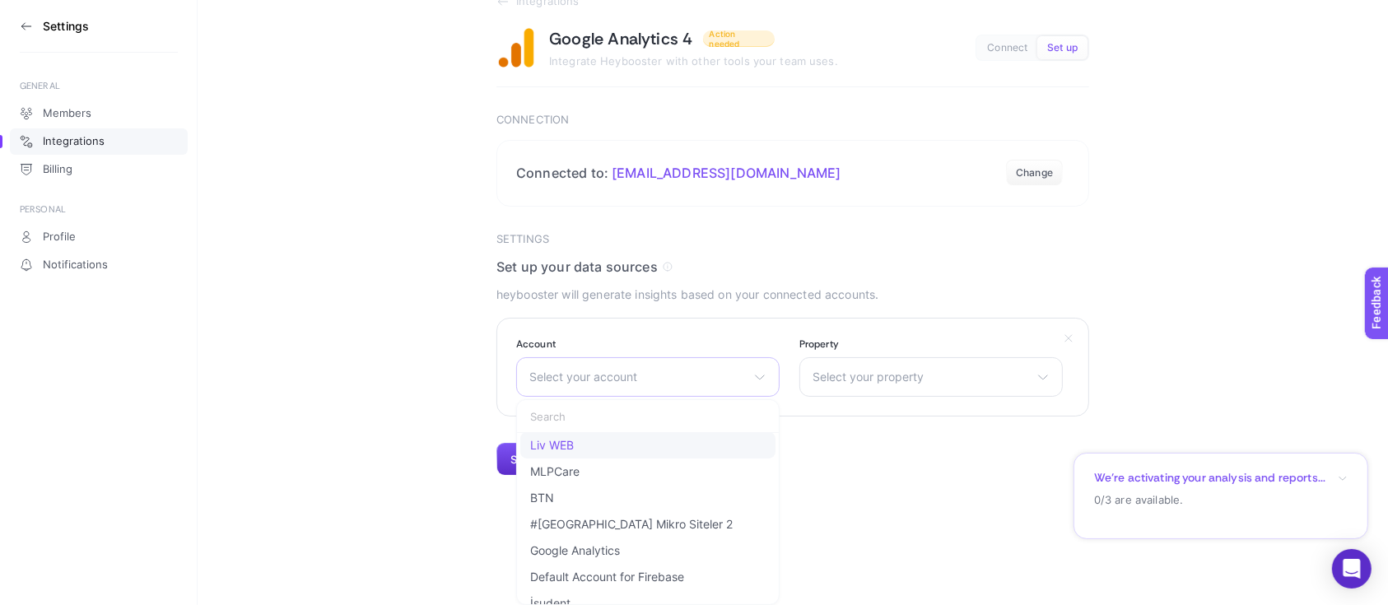
click at [600, 450] on li "Liv WEB" at bounding box center [647, 445] width 255 height 26
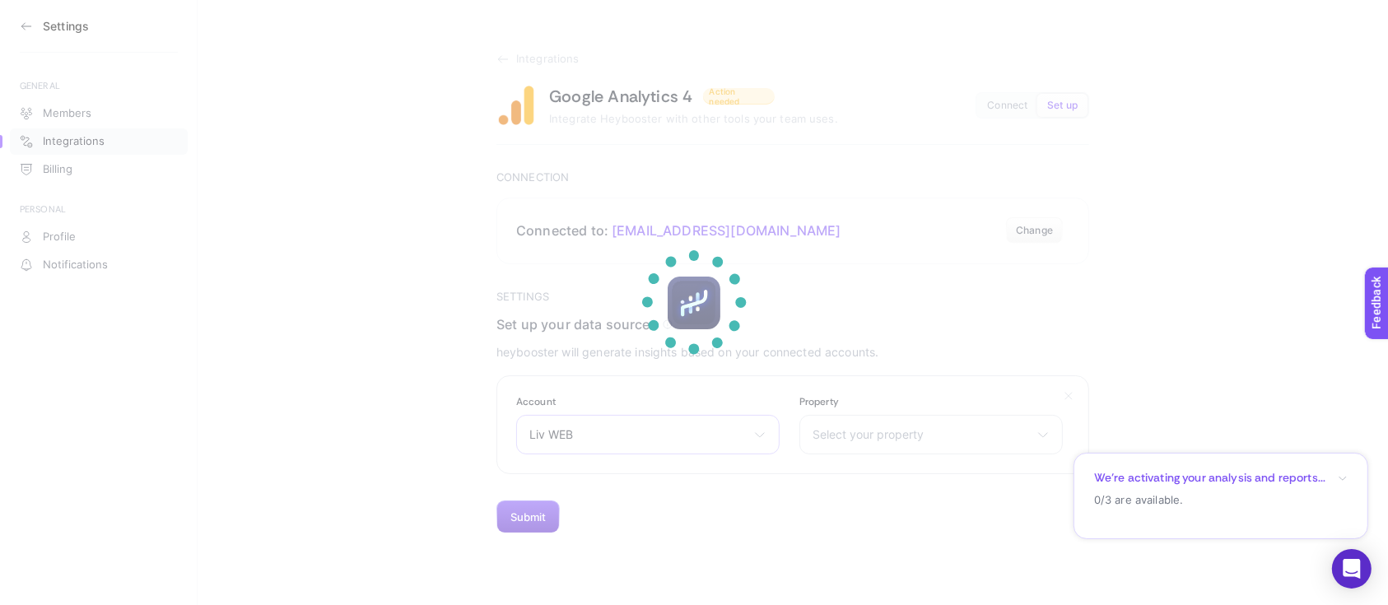
scroll to position [0, 0]
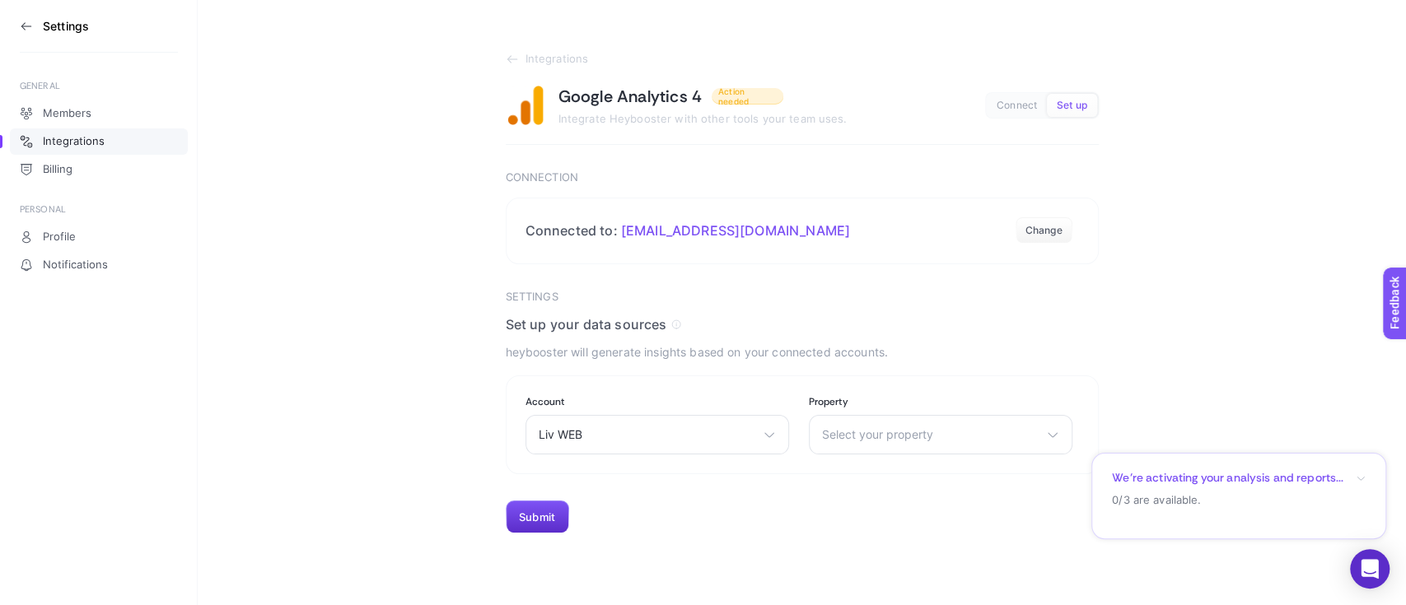
click at [892, 425] on div "Select your property [DOMAIN_NAME] [DOMAIN_NAME] - GA4 Livhospital EN - [GEOGRA…" at bounding box center [941, 435] width 264 height 40
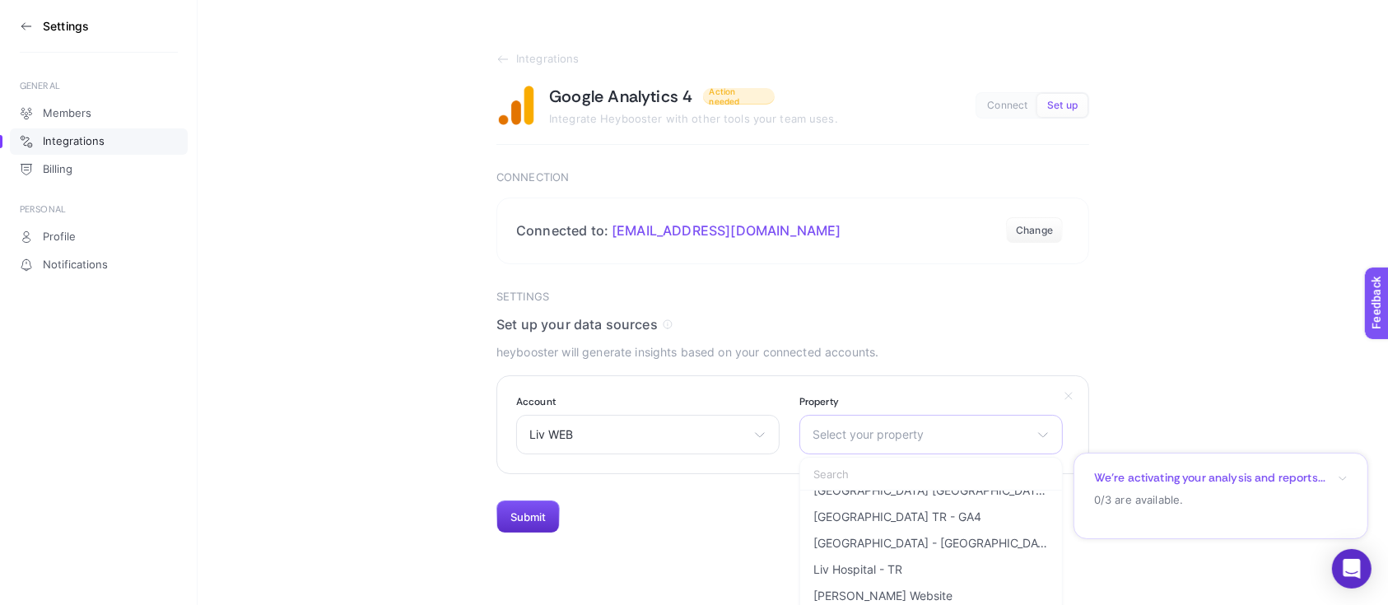
scroll to position [125, 0]
click at [919, 589] on span "[PERSON_NAME] Website" at bounding box center [883, 592] width 139 height 13
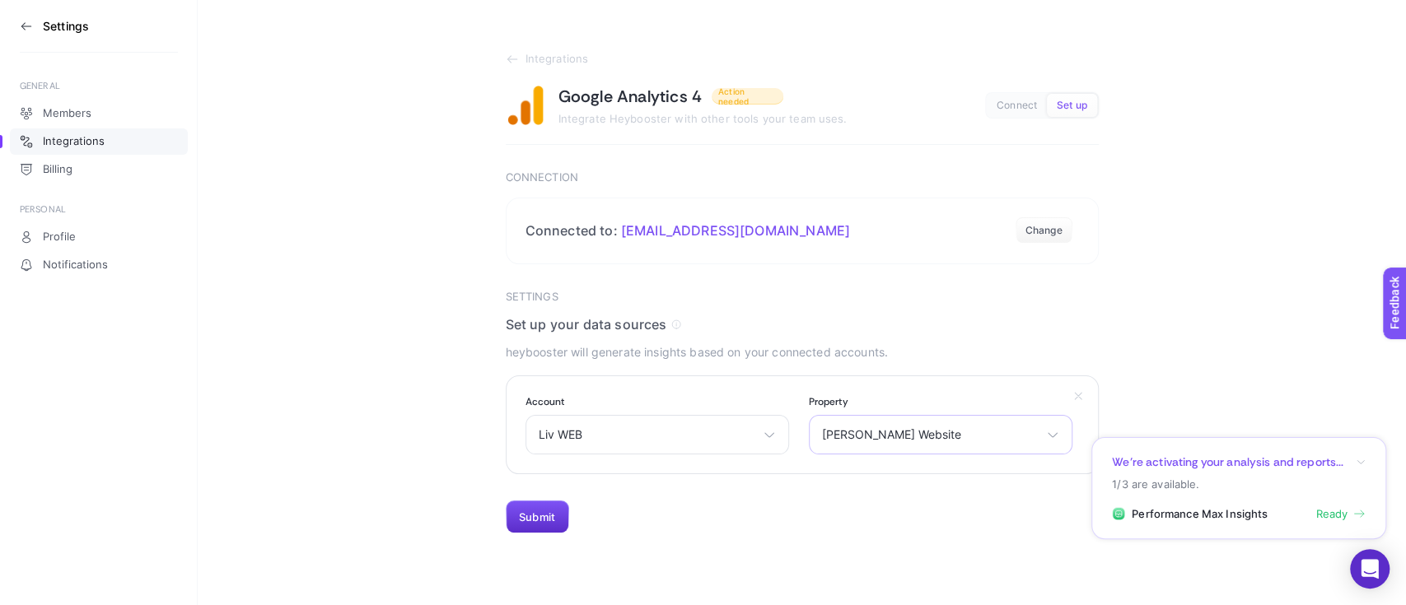
click at [934, 437] on span "[PERSON_NAME] Website" at bounding box center [930, 434] width 217 height 13
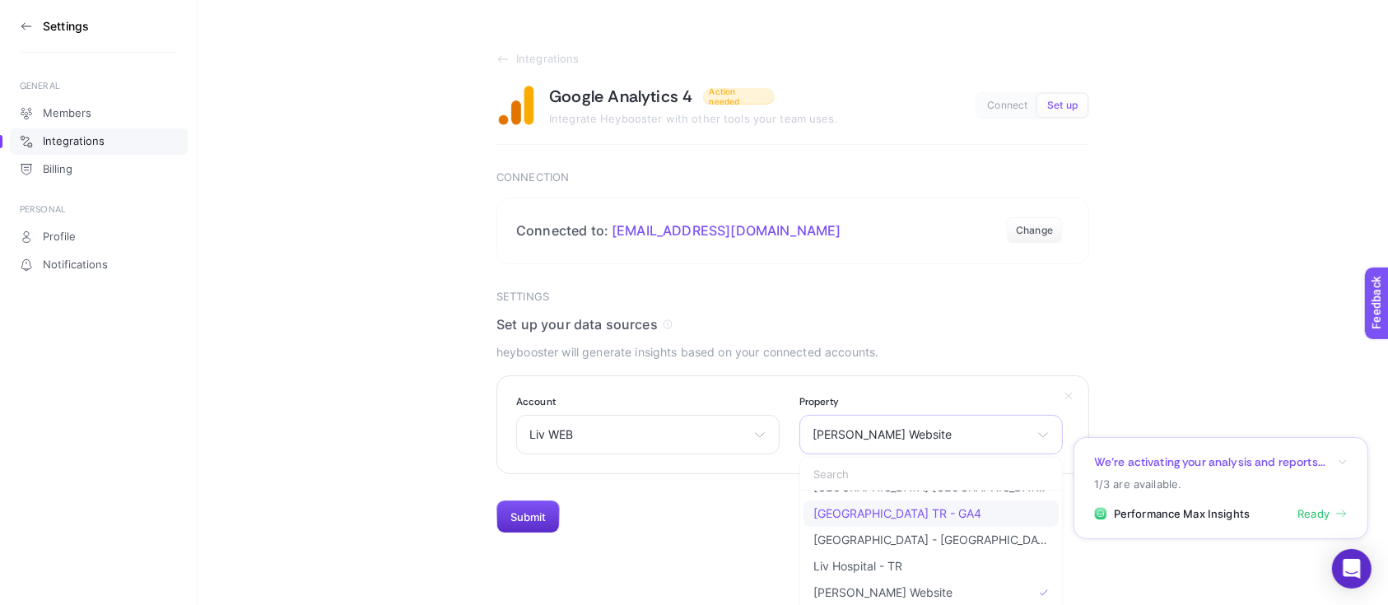
click at [949, 514] on li "[GEOGRAPHIC_DATA] TR - GA4" at bounding box center [931, 514] width 255 height 26
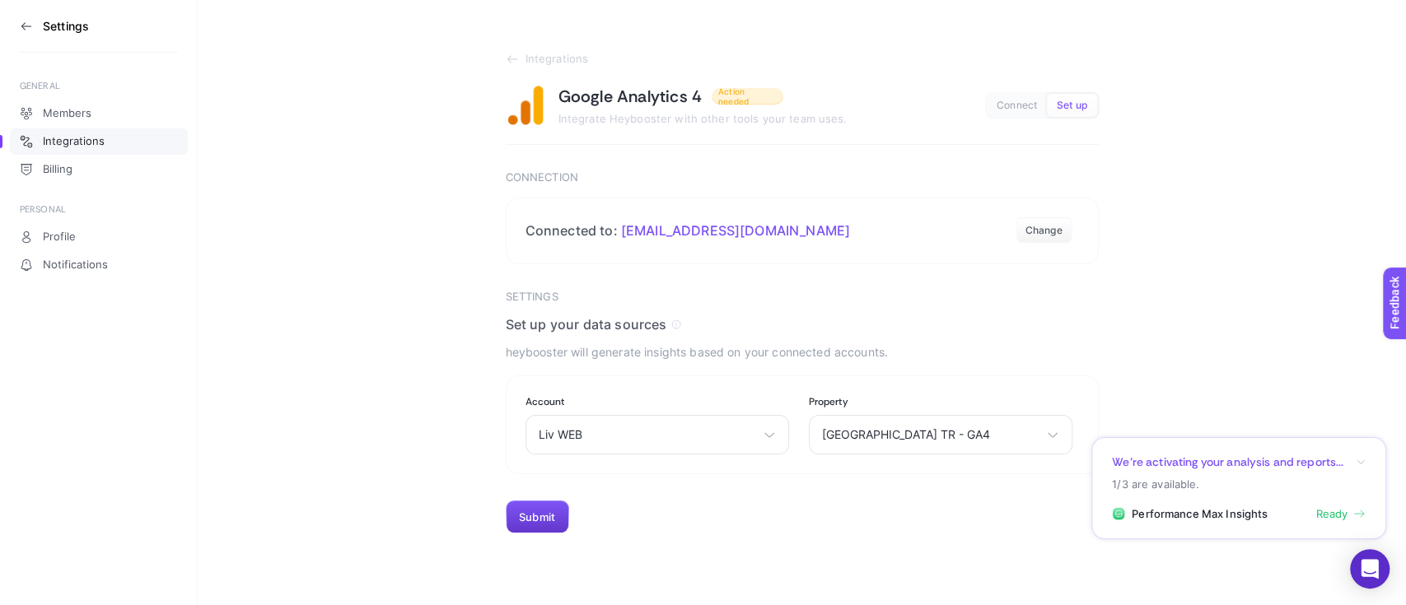
click at [539, 516] on button "Submit" at bounding box center [537, 517] width 63 height 33
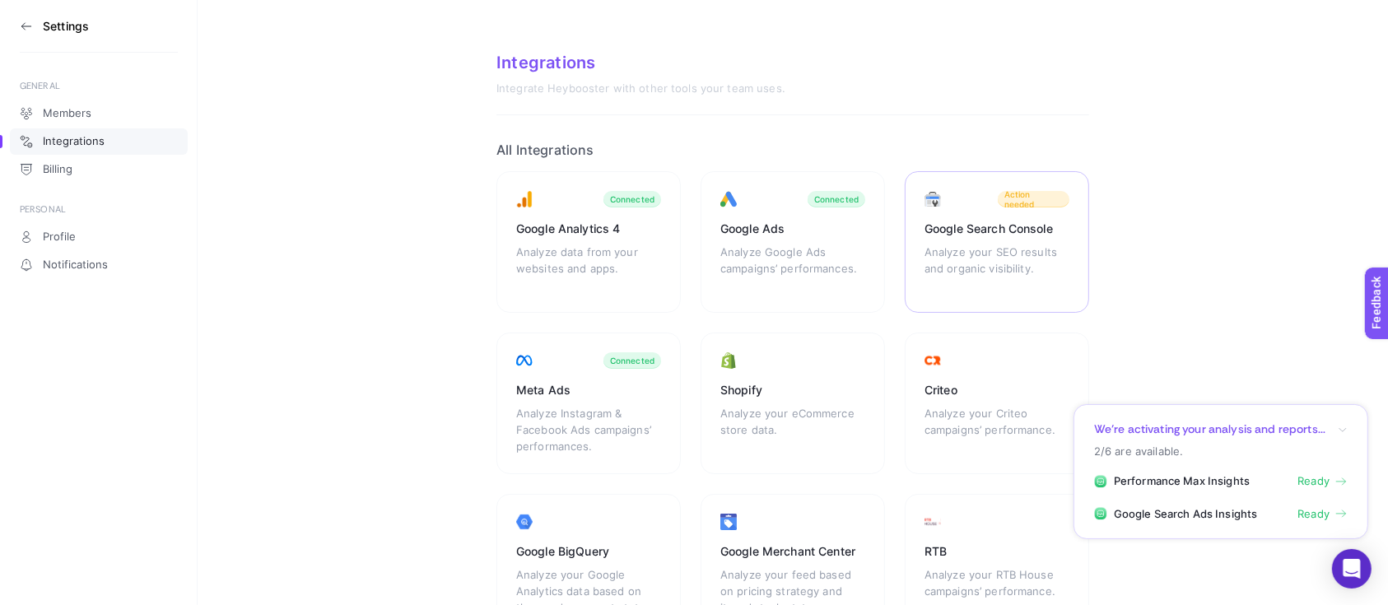
click at [1017, 222] on div "Google Search Console" at bounding box center [997, 229] width 145 height 16
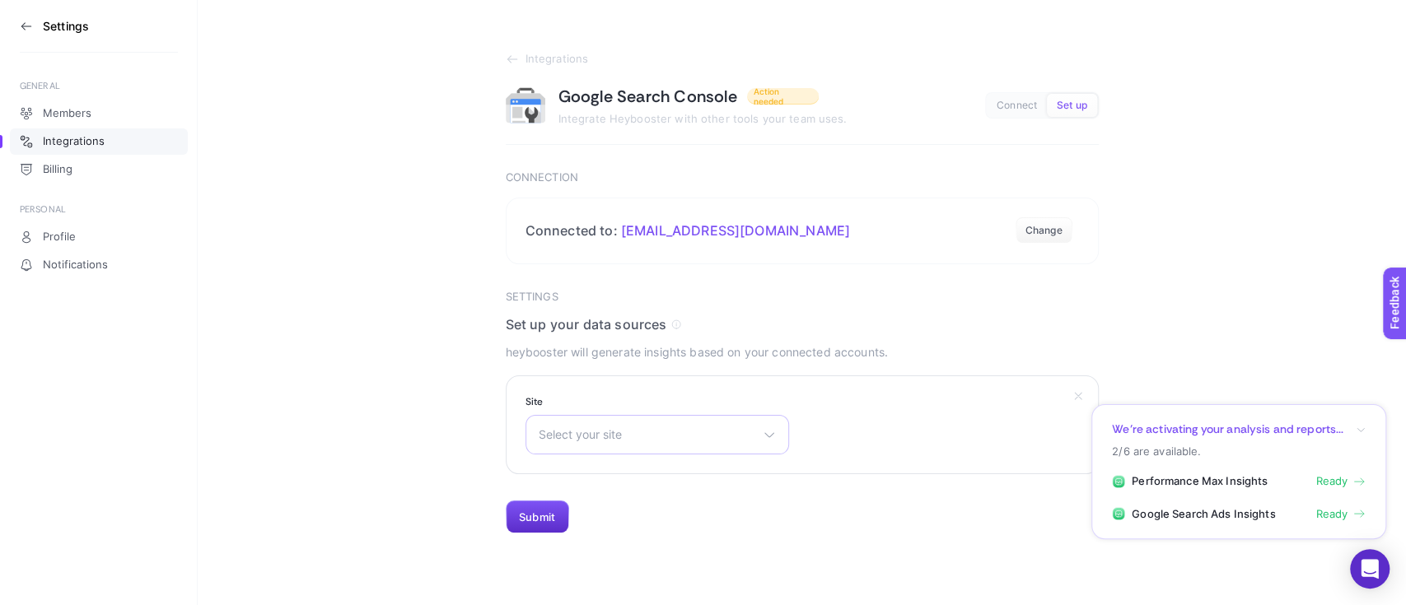
click at [674, 432] on span "Select your site" at bounding box center [647, 434] width 217 height 13
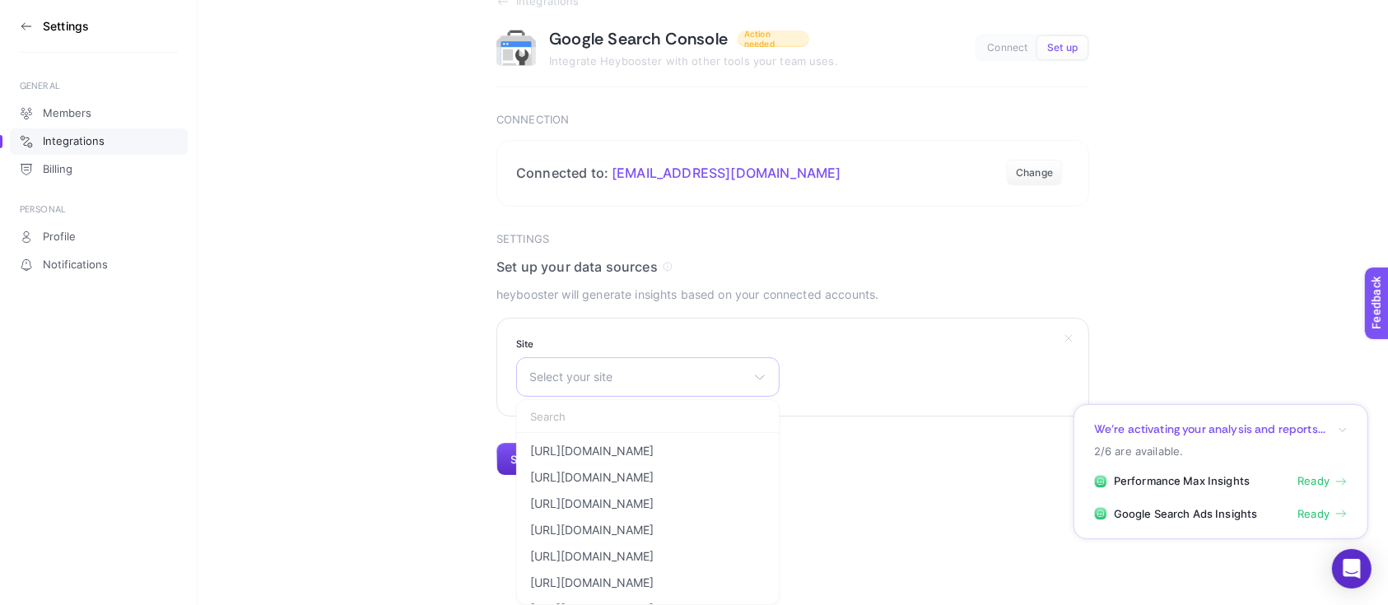
scroll to position [178, 0]
click at [654, 485] on span "[URL][DOMAIN_NAME]" at bounding box center [592, 482] width 124 height 13
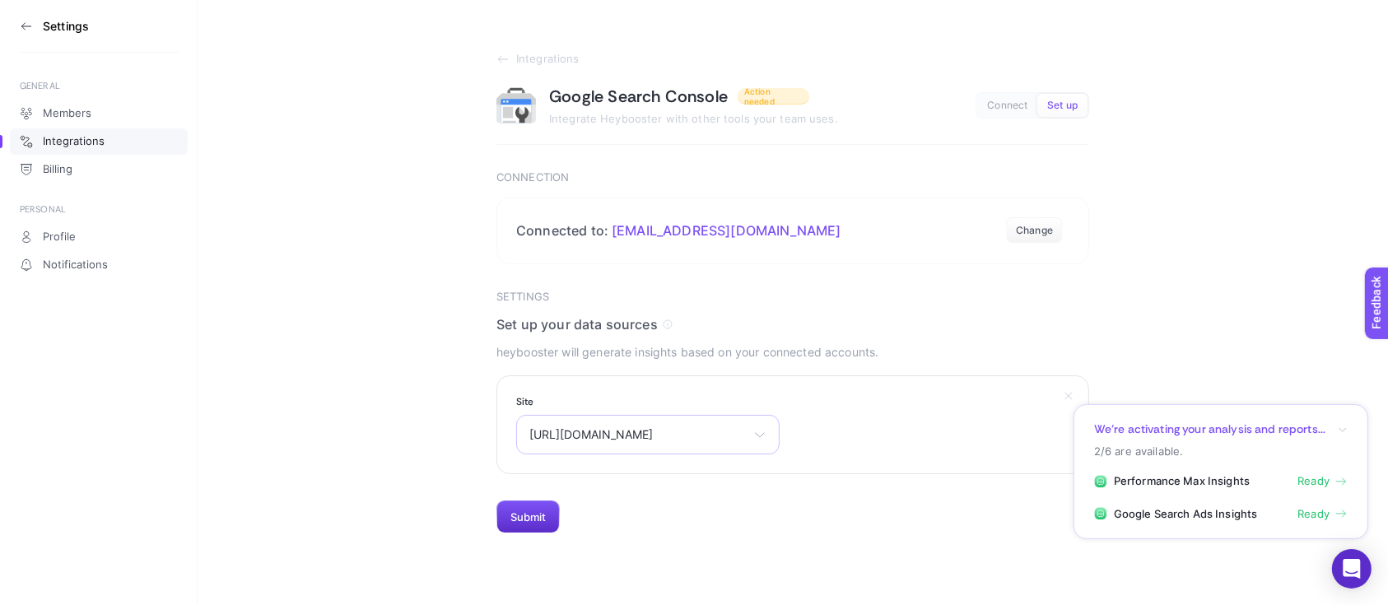
scroll to position [0, 0]
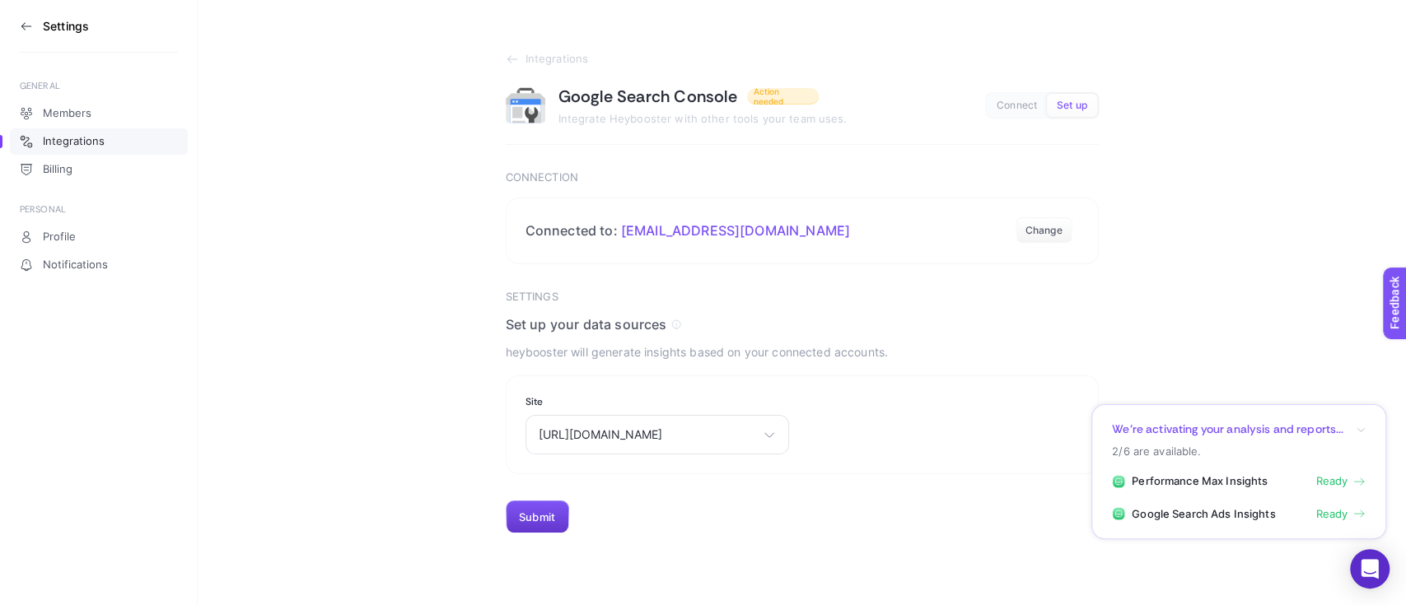
click at [547, 516] on button "Submit" at bounding box center [537, 517] width 63 height 33
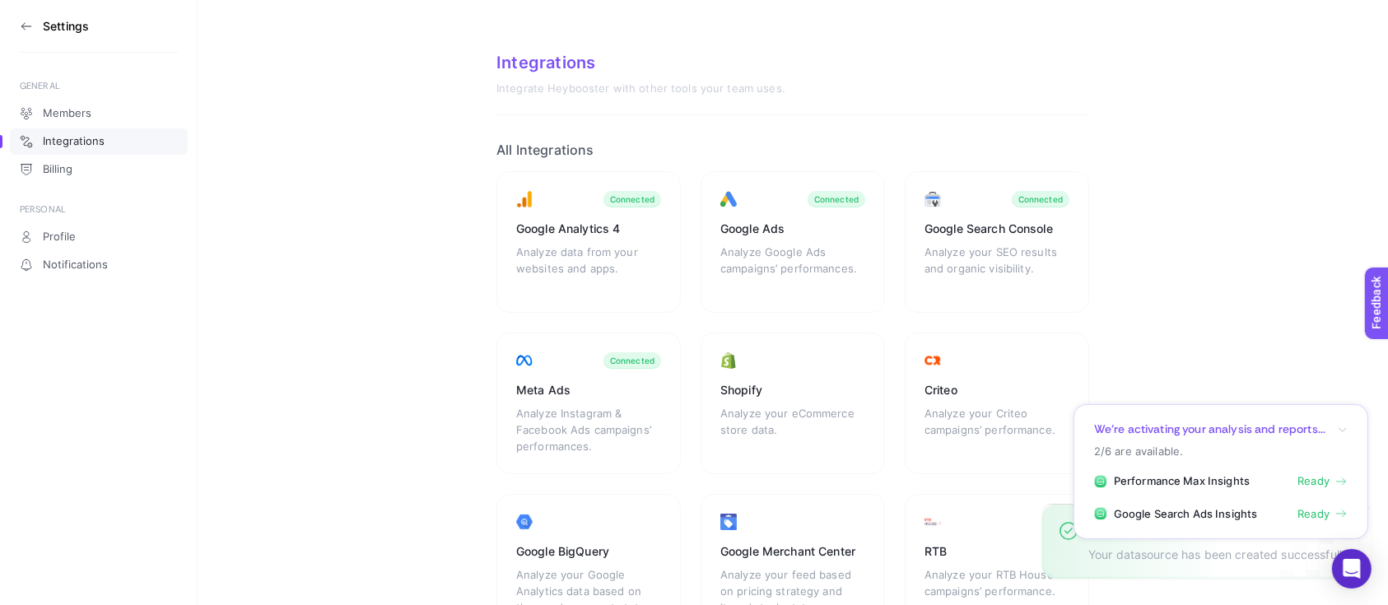
click at [21, 26] on icon at bounding box center [25, 26] width 9 height 0
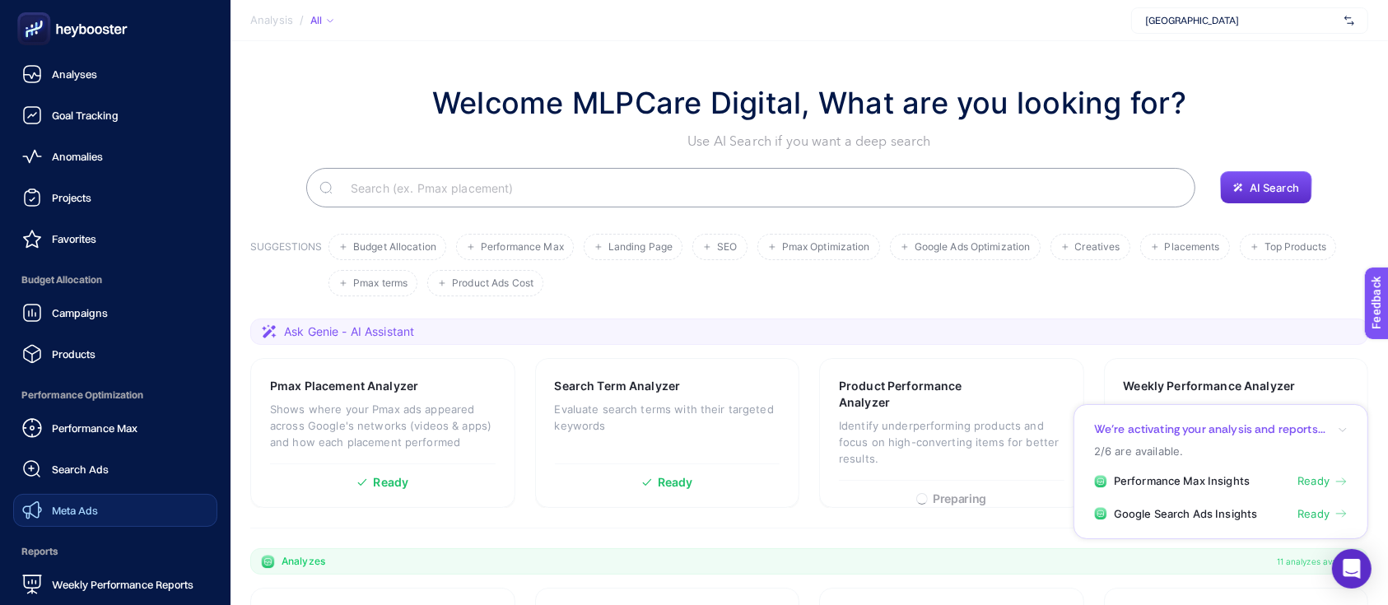
click at [102, 502] on link "Meta Ads" at bounding box center [115, 510] width 204 height 33
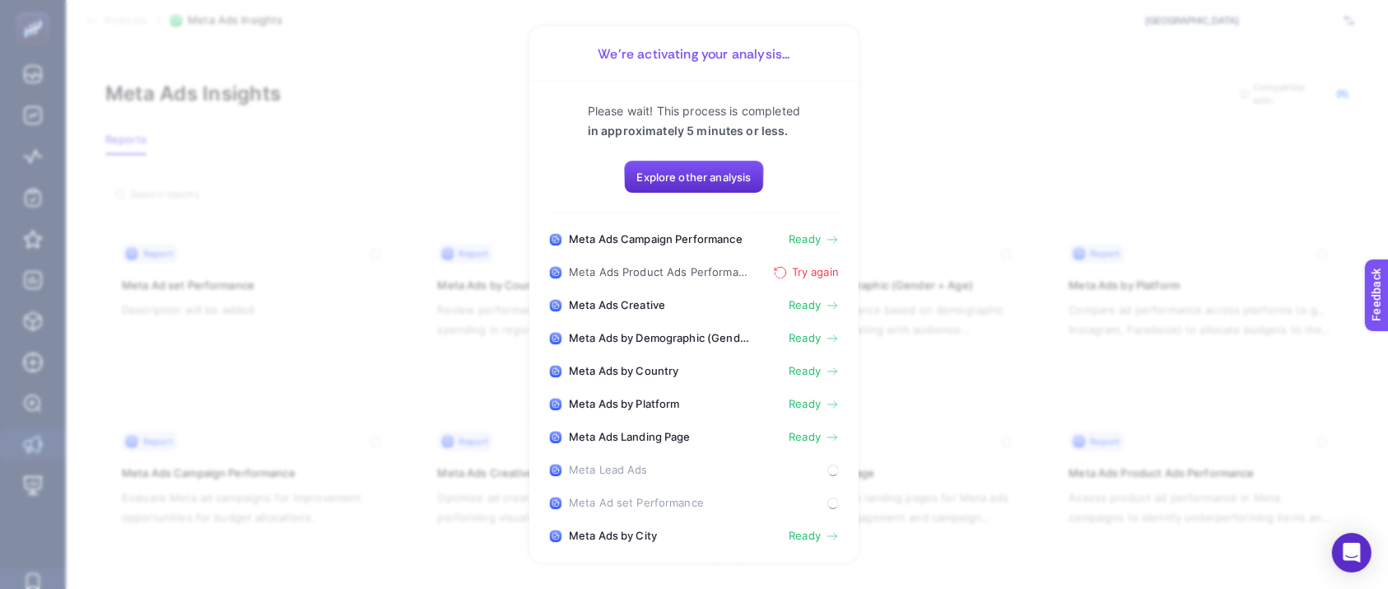
click at [800, 277] on span "Try again" at bounding box center [815, 272] width 47 height 13
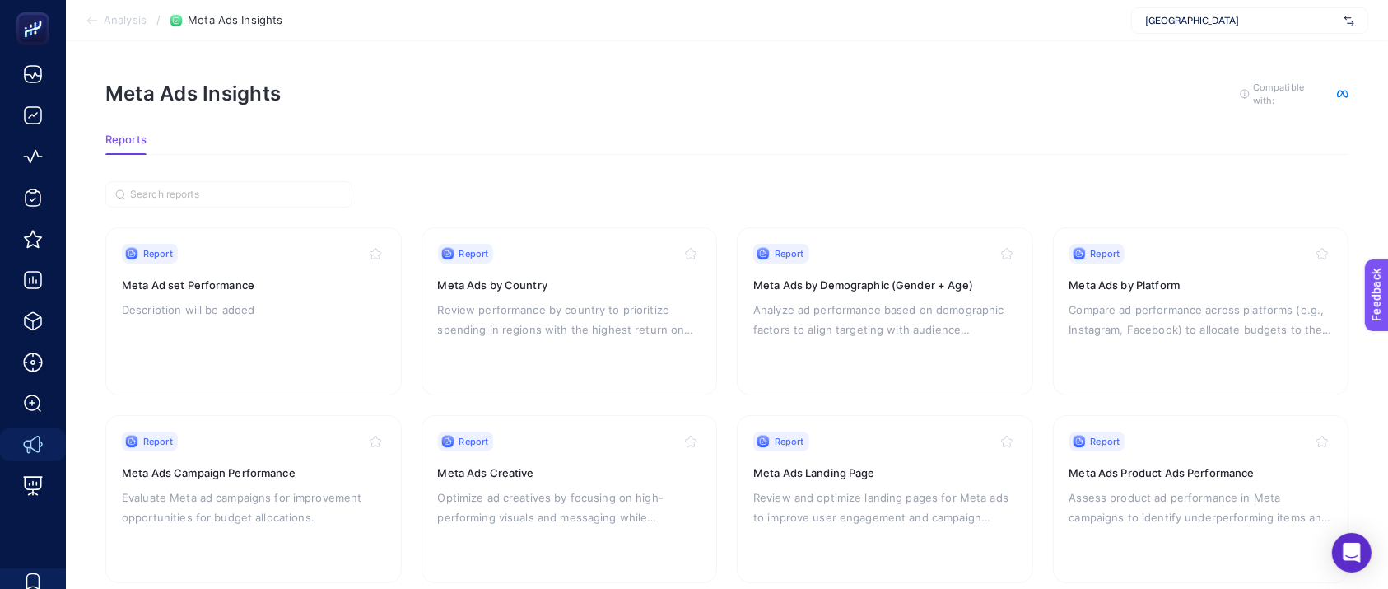
click at [1171, 27] on div "[GEOGRAPHIC_DATA]" at bounding box center [1249, 20] width 237 height 26
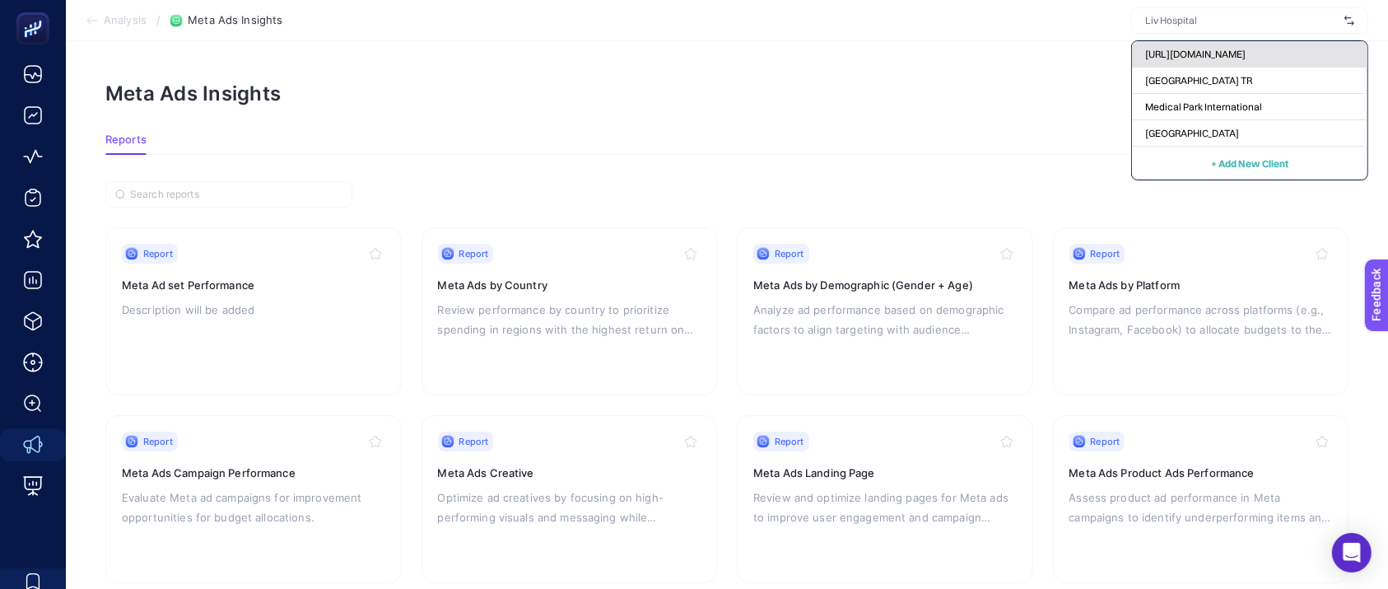
click at [1235, 51] on span "[URL][DOMAIN_NAME]" at bounding box center [1195, 54] width 100 height 13
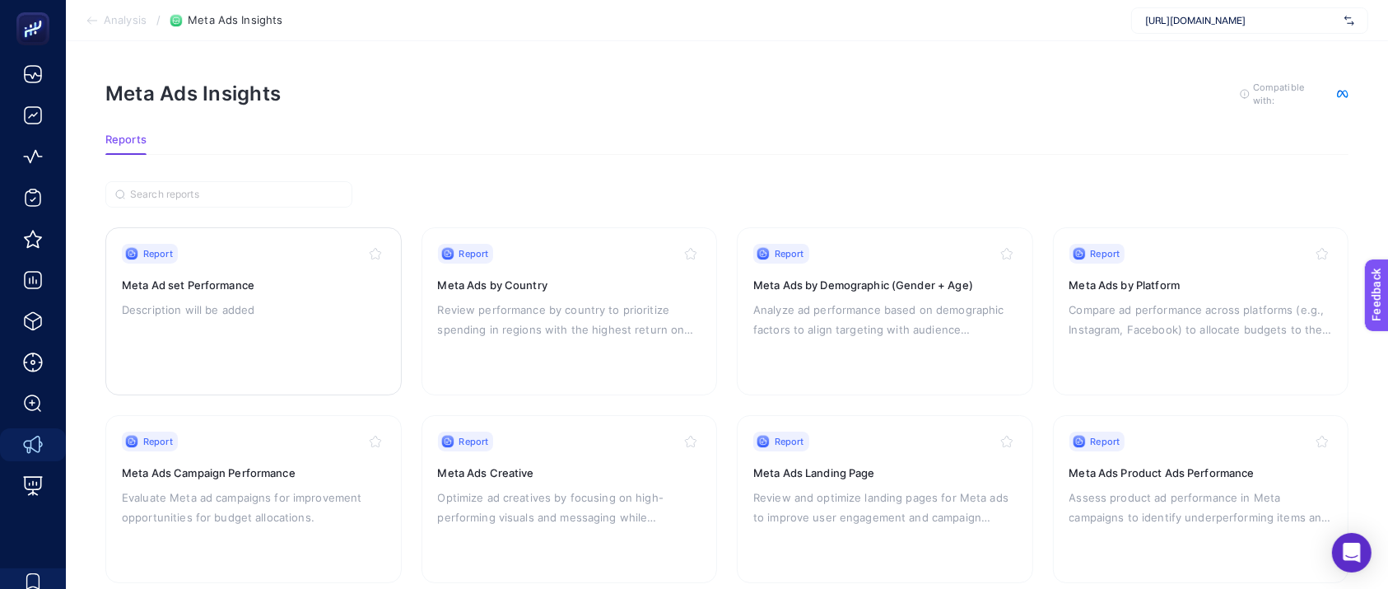
click at [318, 300] on p "Description will be added" at bounding box center [254, 310] width 264 height 20
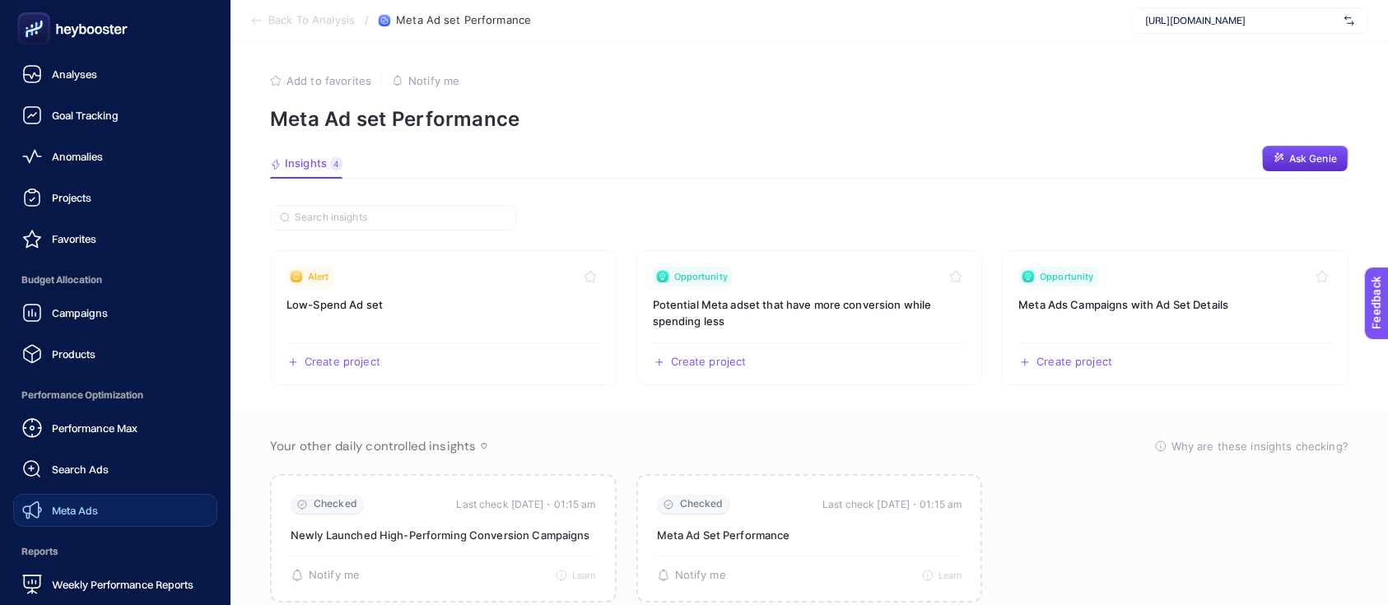
click at [98, 504] on link "Meta Ads" at bounding box center [115, 510] width 204 height 33
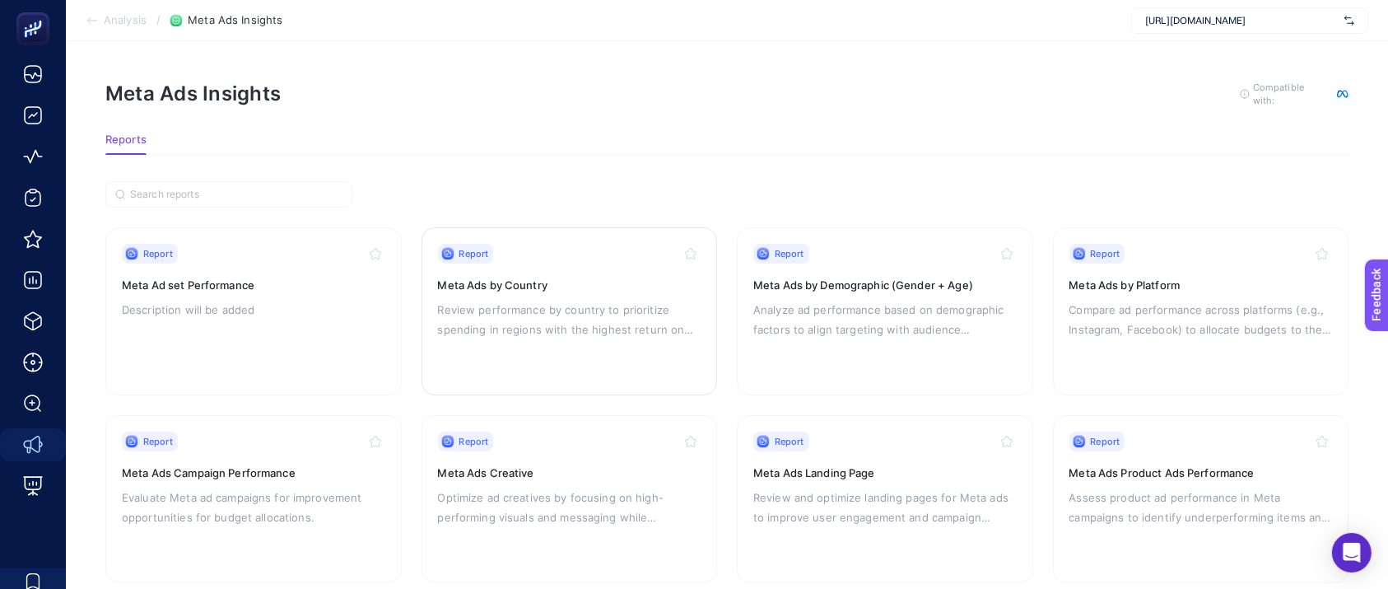
click at [579, 306] on p "Review performance by country to prioritize spending in regions with the highes…" at bounding box center [570, 320] width 264 height 40
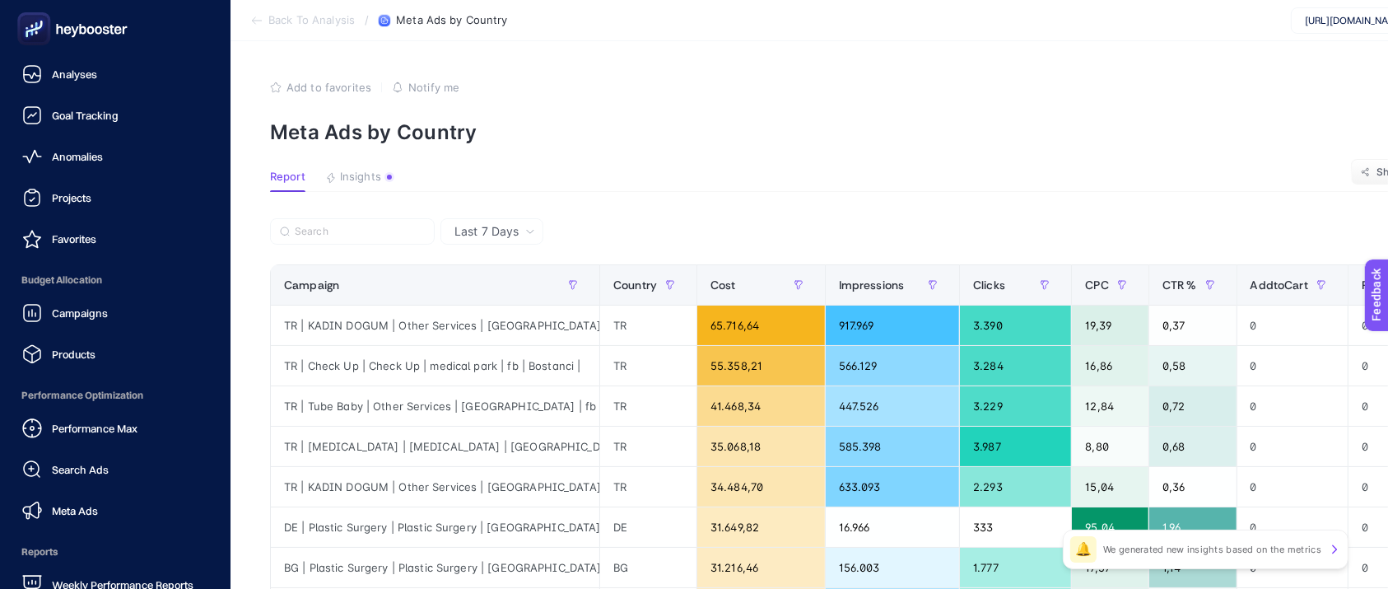
click at [51, 30] on icon at bounding box center [72, 28] width 119 height 33
